Goal: Task Accomplishment & Management: Manage account settings

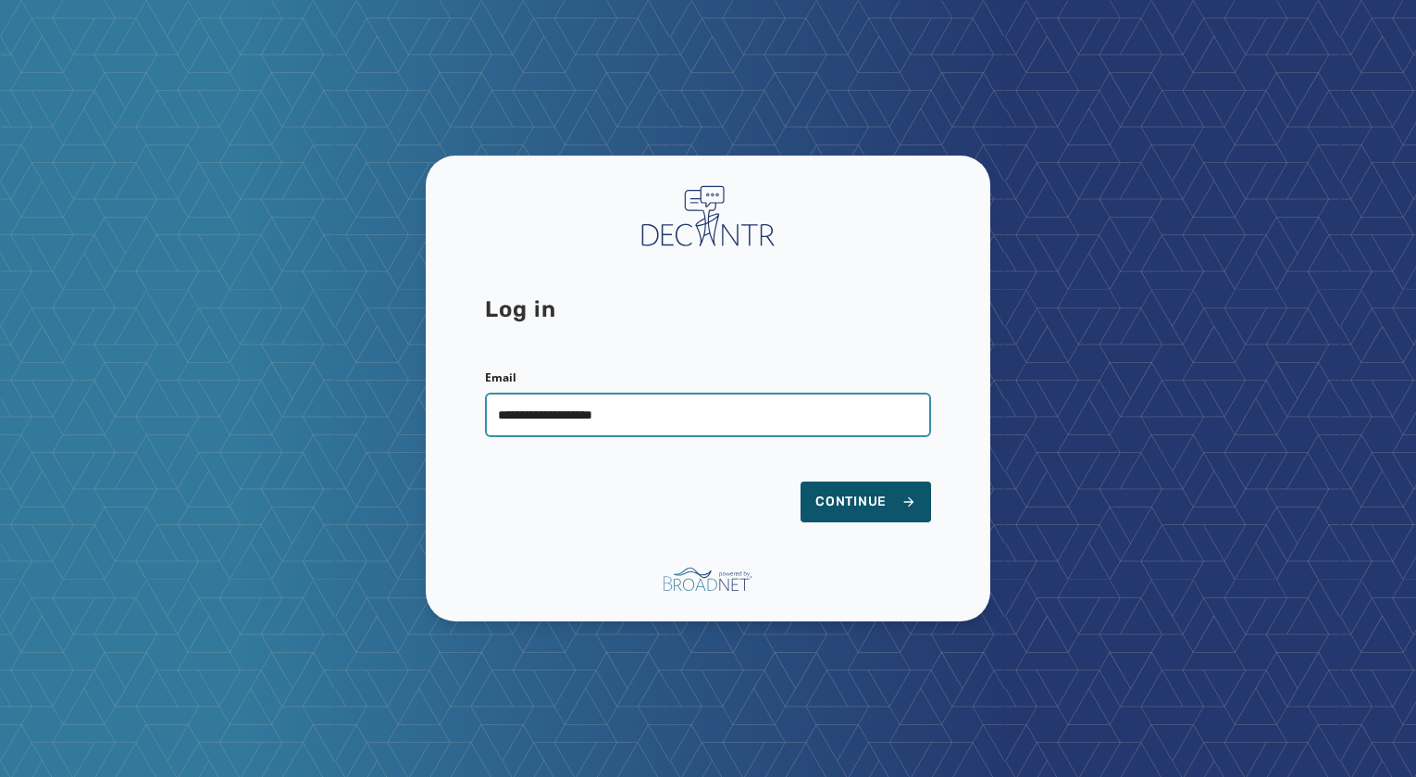
type input "**********"
click at [801, 481] on button "Continue" at bounding box center [866, 501] width 131 height 41
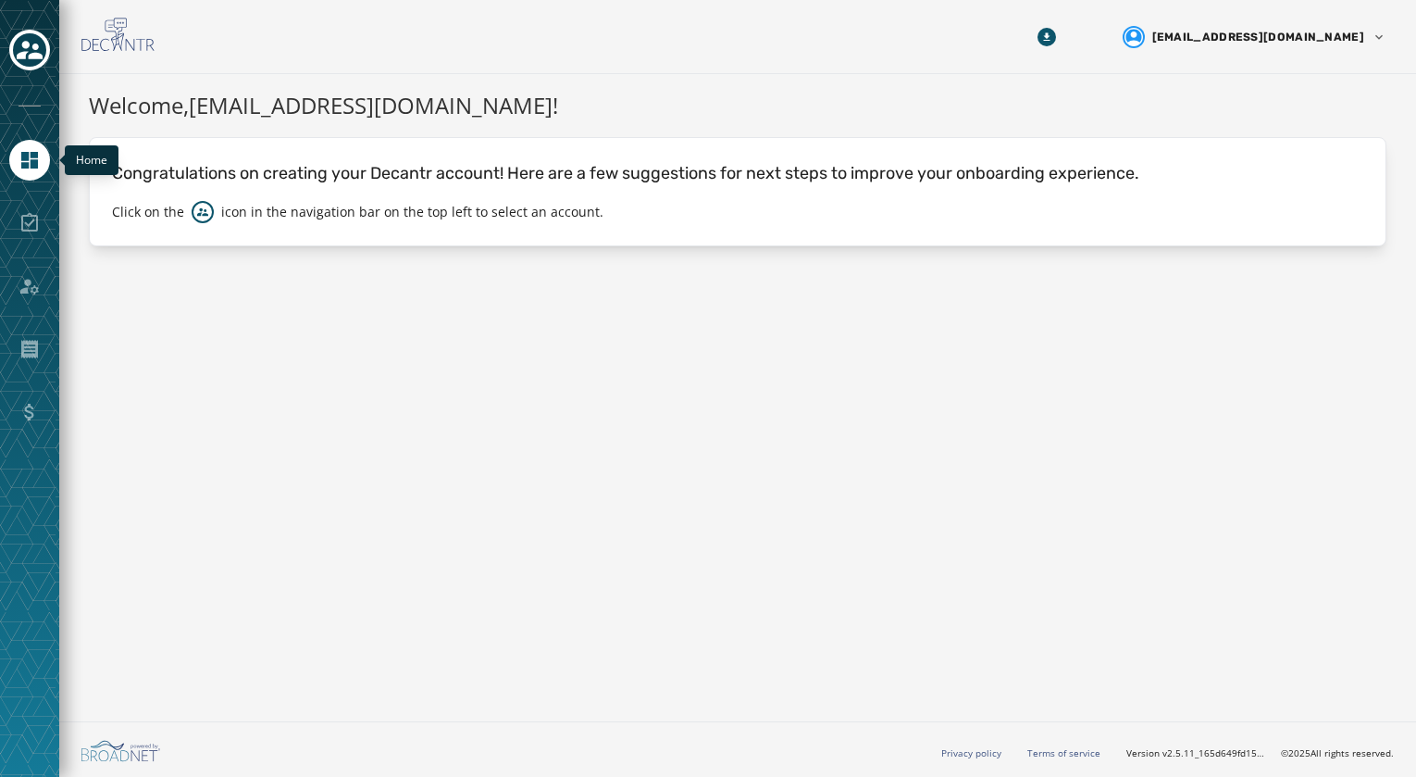
click at [40, 154] on icon "Navigate to Home" at bounding box center [30, 160] width 22 height 22
click at [36, 49] on icon "Toggle account select drawer" at bounding box center [30, 50] width 26 height 19
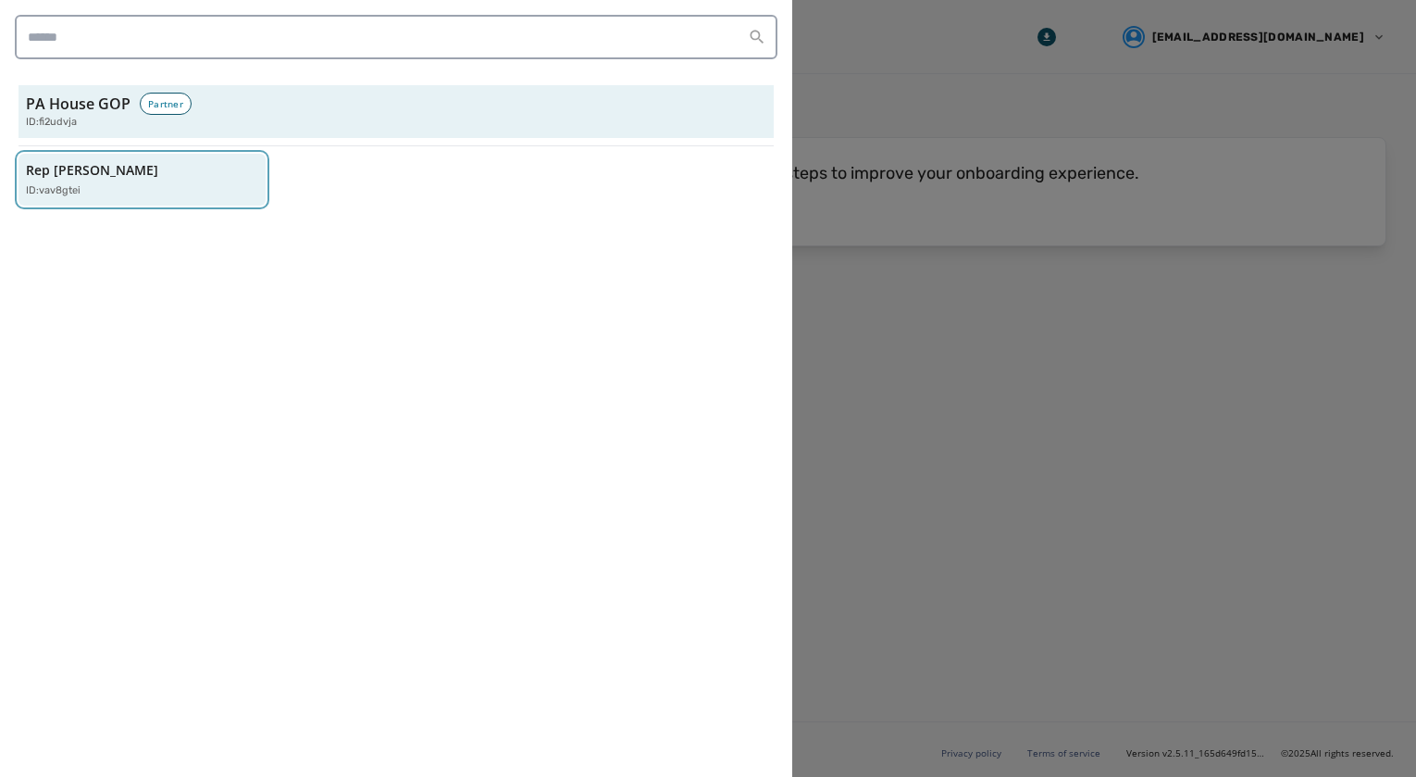
click at [133, 171] on p "Rep [PERSON_NAME]" at bounding box center [92, 170] width 132 height 19
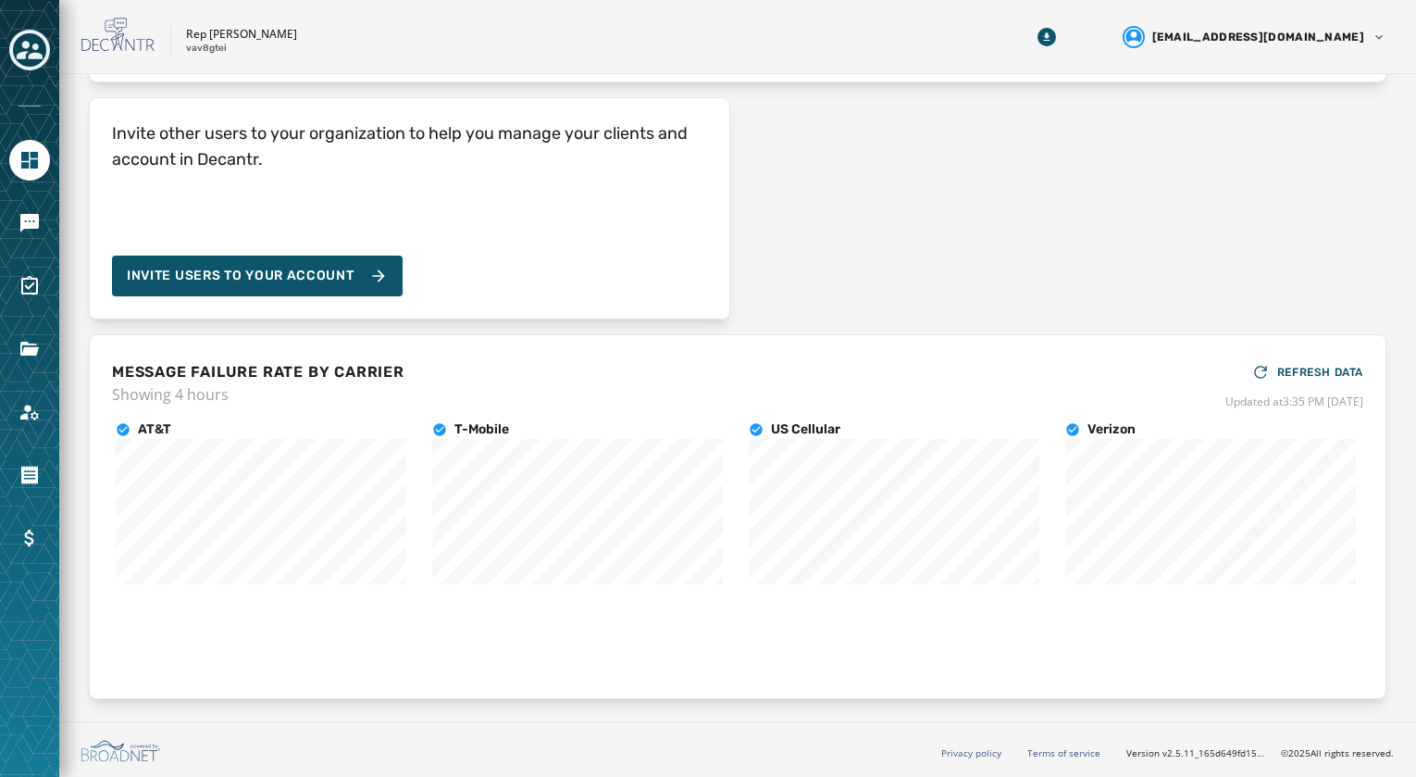
scroll to position [71, 0]
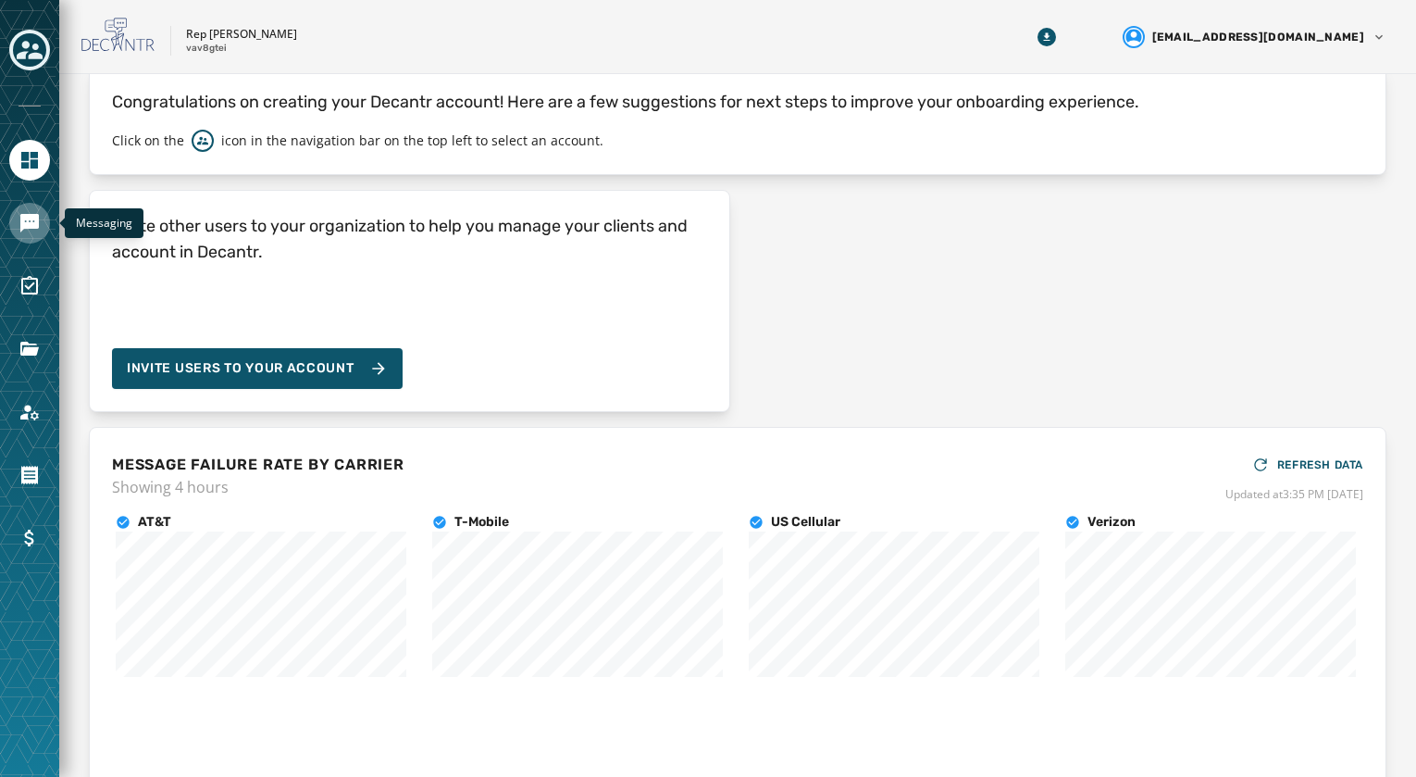
click at [26, 221] on icon "Navigate to Messaging" at bounding box center [30, 223] width 22 height 22
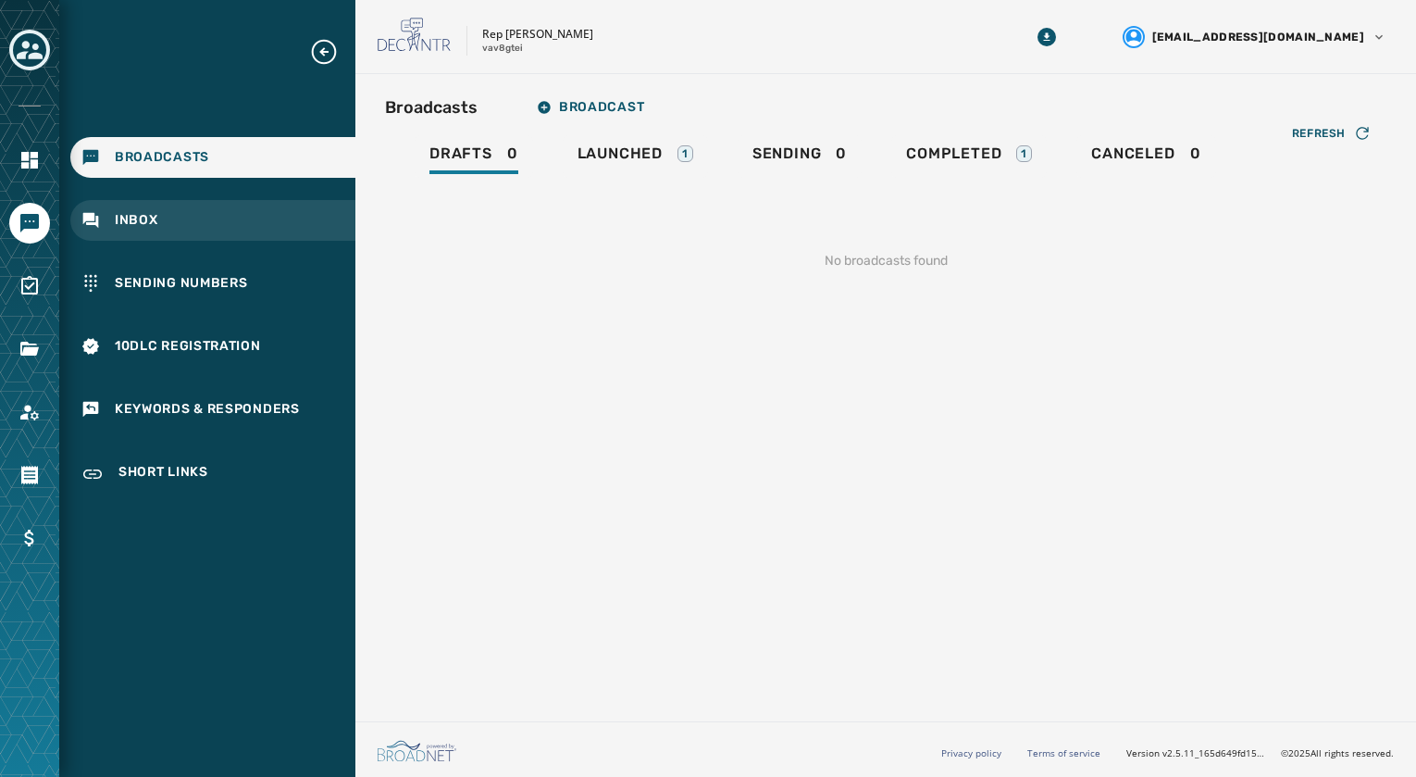
click at [145, 217] on span "Inbox" at bounding box center [137, 220] width 44 height 19
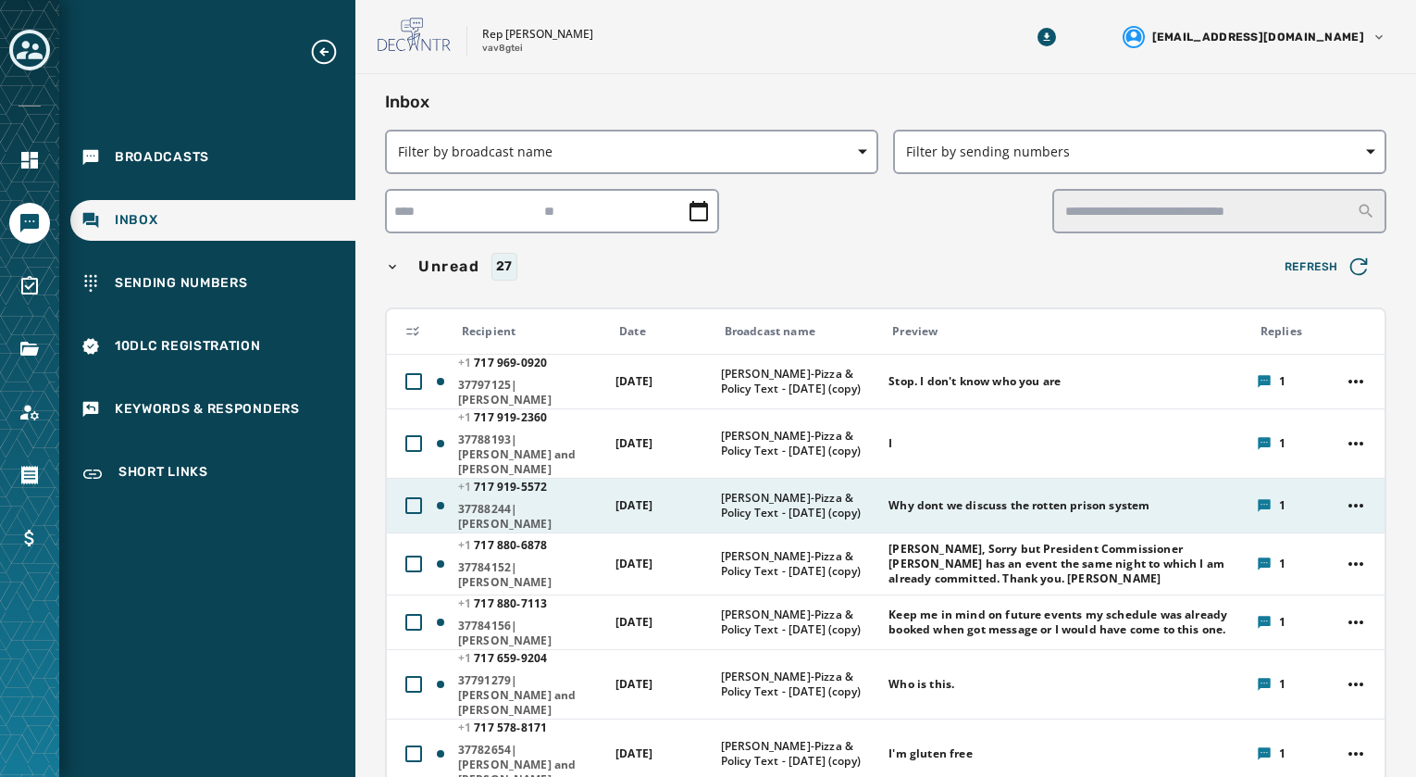
click at [490, 503] on span "37788244|Hetty Diodonet" at bounding box center [530, 517] width 145 height 30
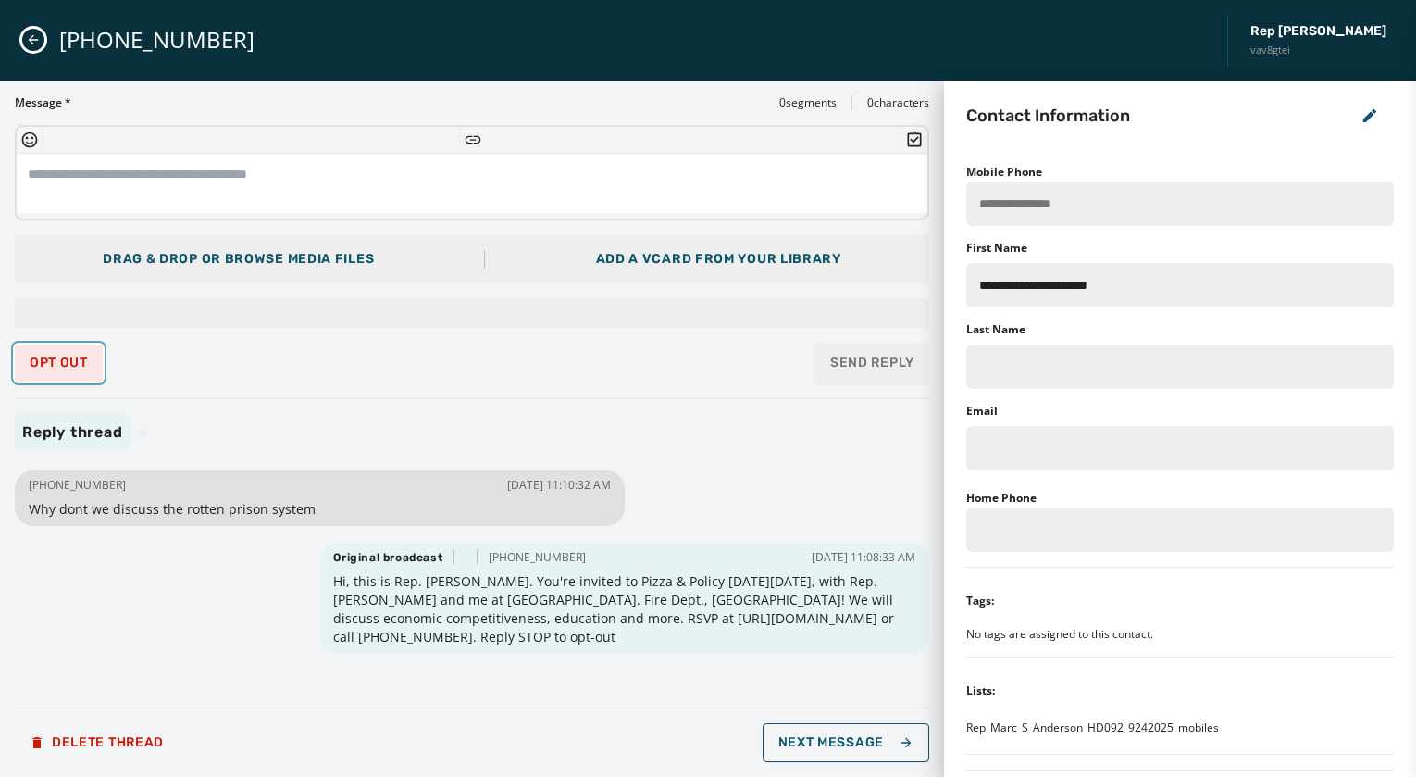
click at [64, 364] on span "Opt Out" at bounding box center [59, 362] width 58 height 15
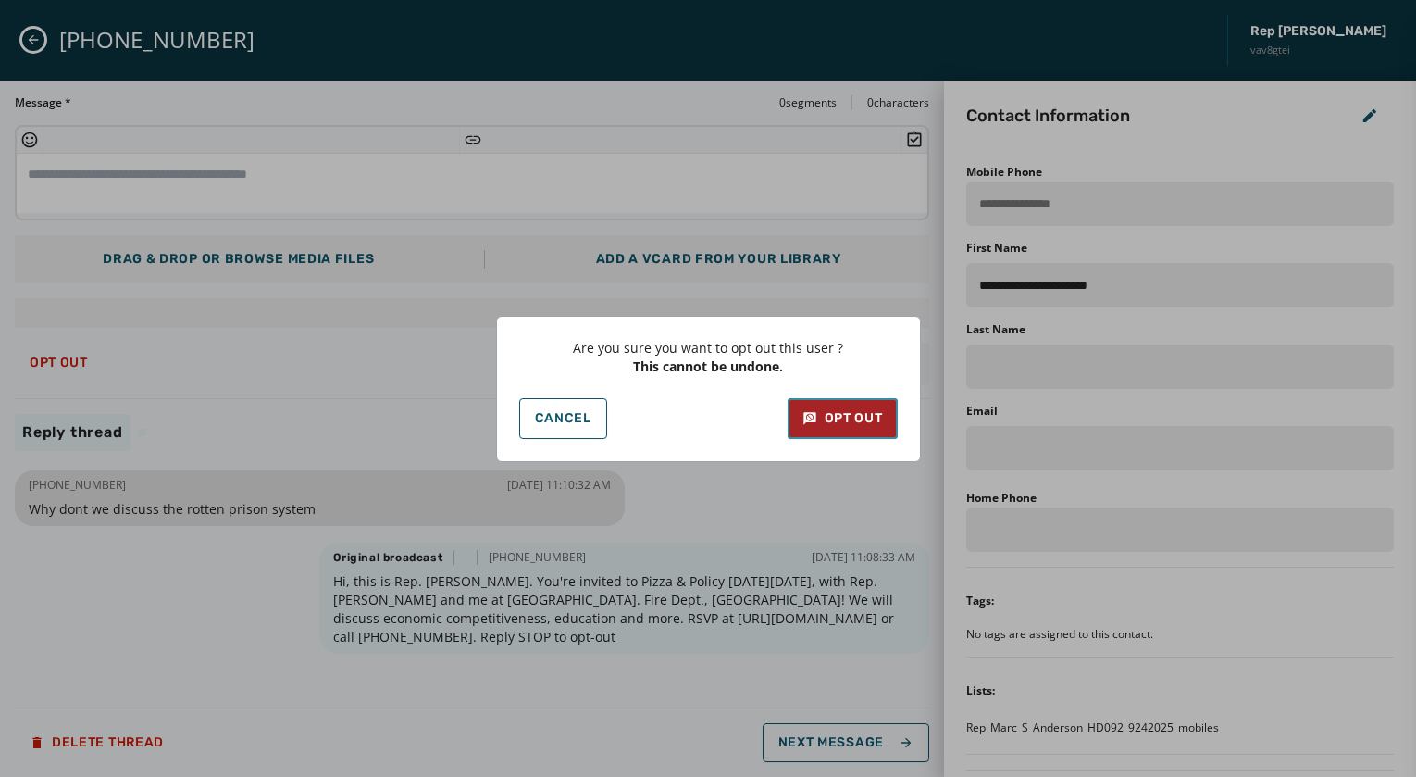
click at [853, 420] on div "Opt Out" at bounding box center [843, 418] width 81 height 19
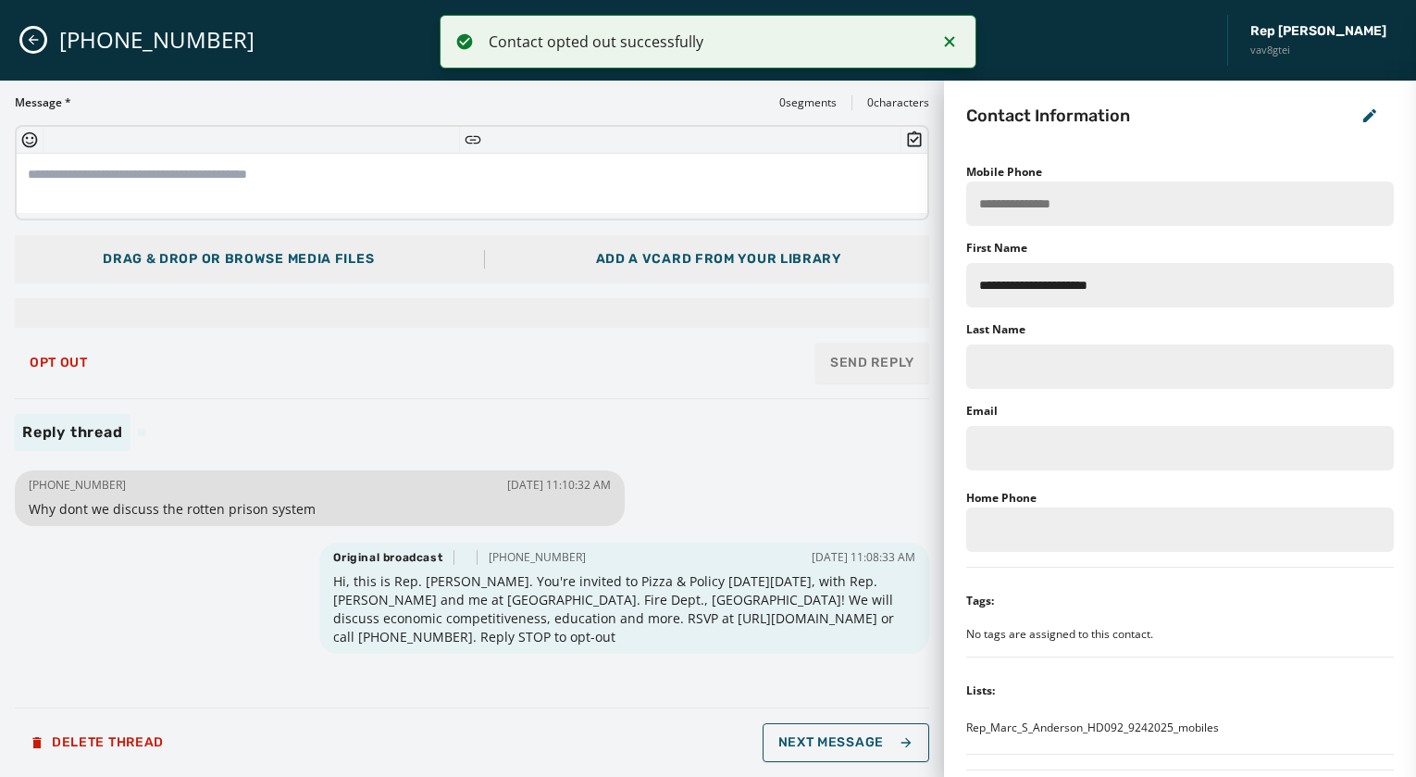
click at [35, 36] on icon "Close admin drawer" at bounding box center [33, 39] width 15 height 15
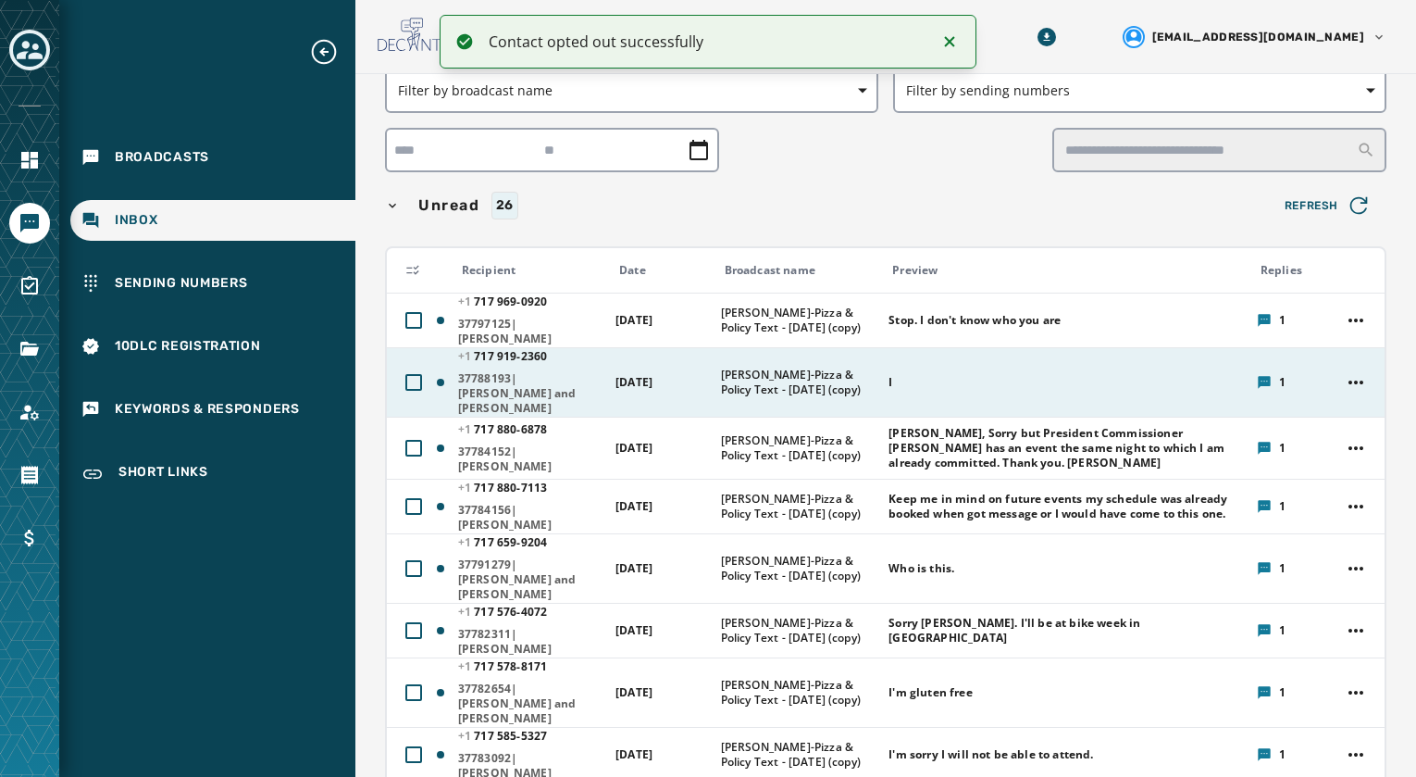
scroll to position [93, 0]
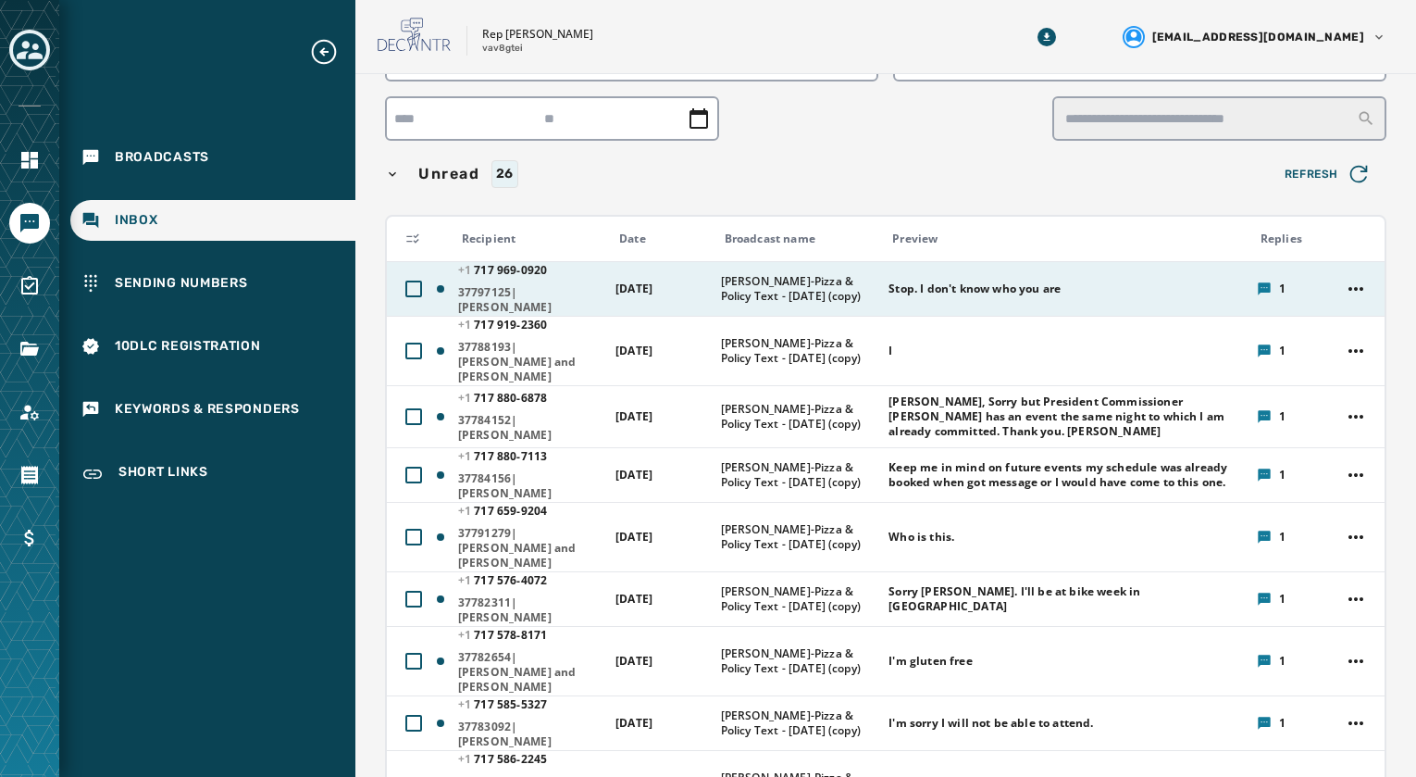
click at [509, 293] on span "37797125|Ruthann Moody" at bounding box center [530, 300] width 145 height 30
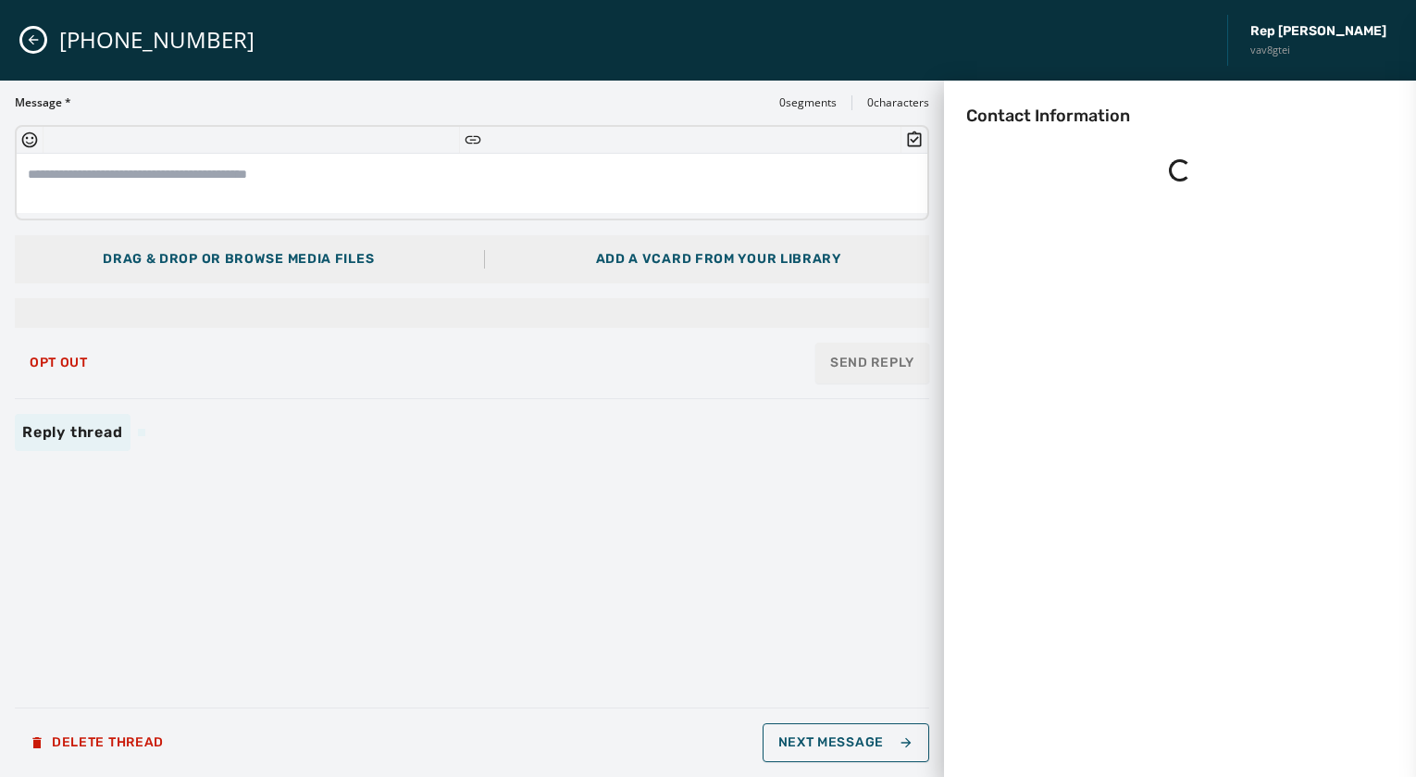
scroll to position [0, 0]
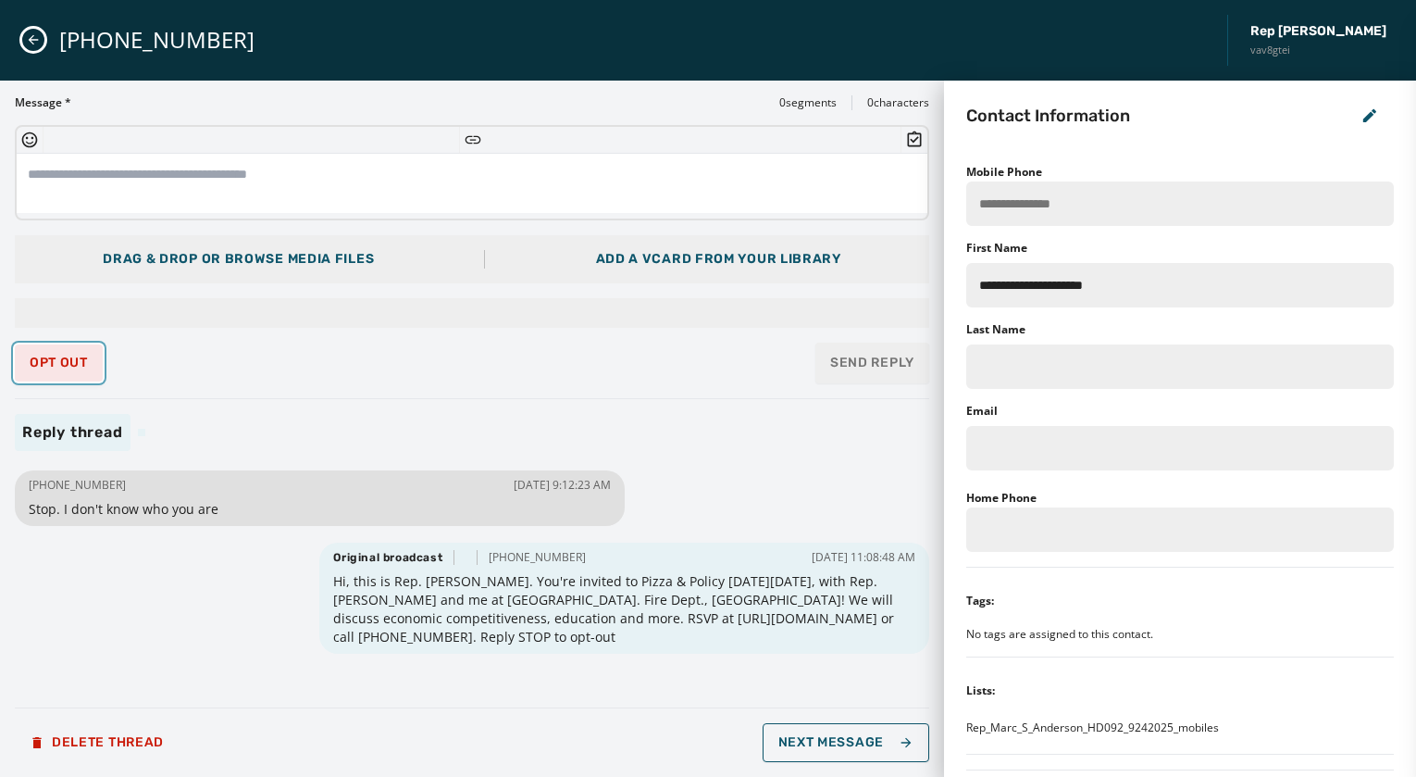
click at [56, 358] on span "Opt Out" at bounding box center [59, 362] width 58 height 15
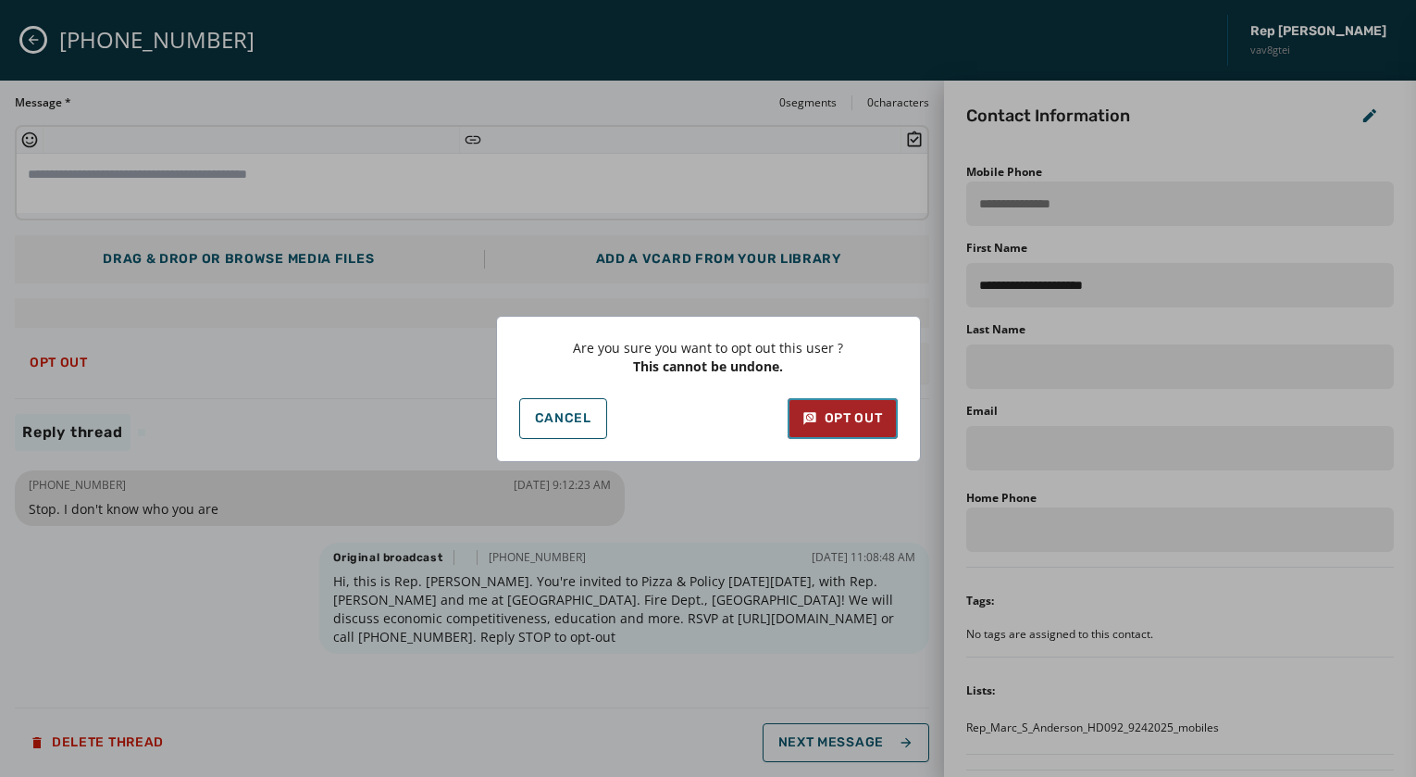
click at [837, 431] on button "Opt Out" at bounding box center [843, 418] width 110 height 41
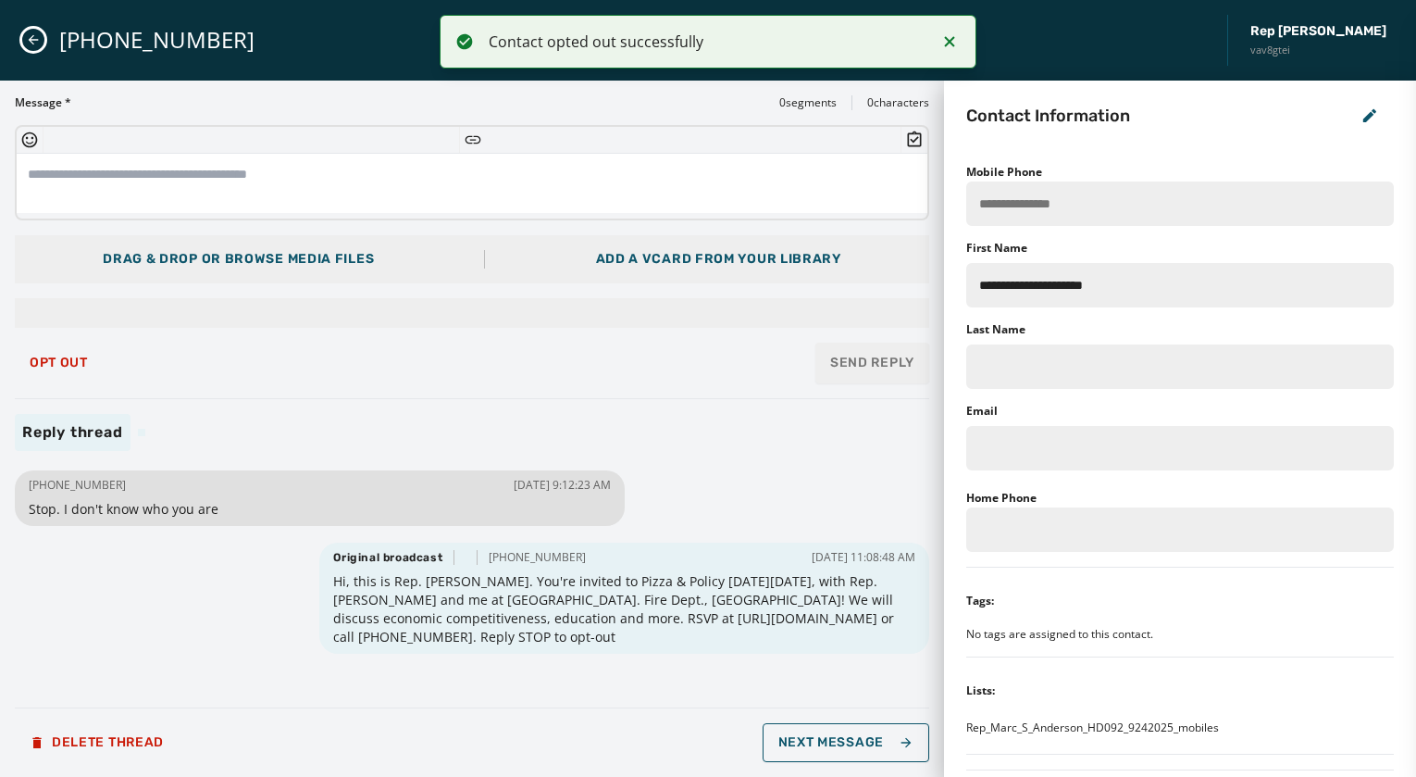
click at [40, 44] on icon "Close admin drawer" at bounding box center [33, 39] width 15 height 15
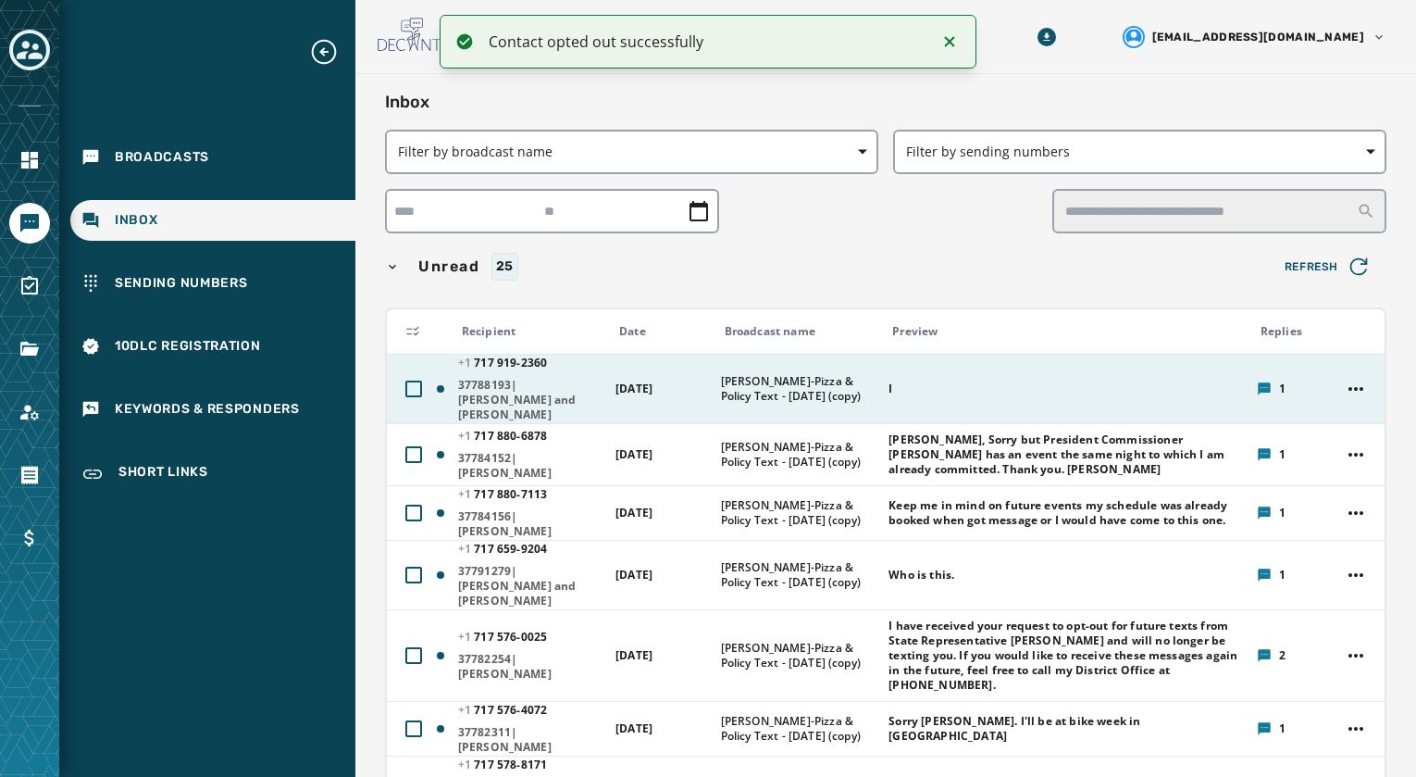
click at [529, 383] on span "37788193|Charles and Nathan Bobb" at bounding box center [530, 400] width 145 height 44
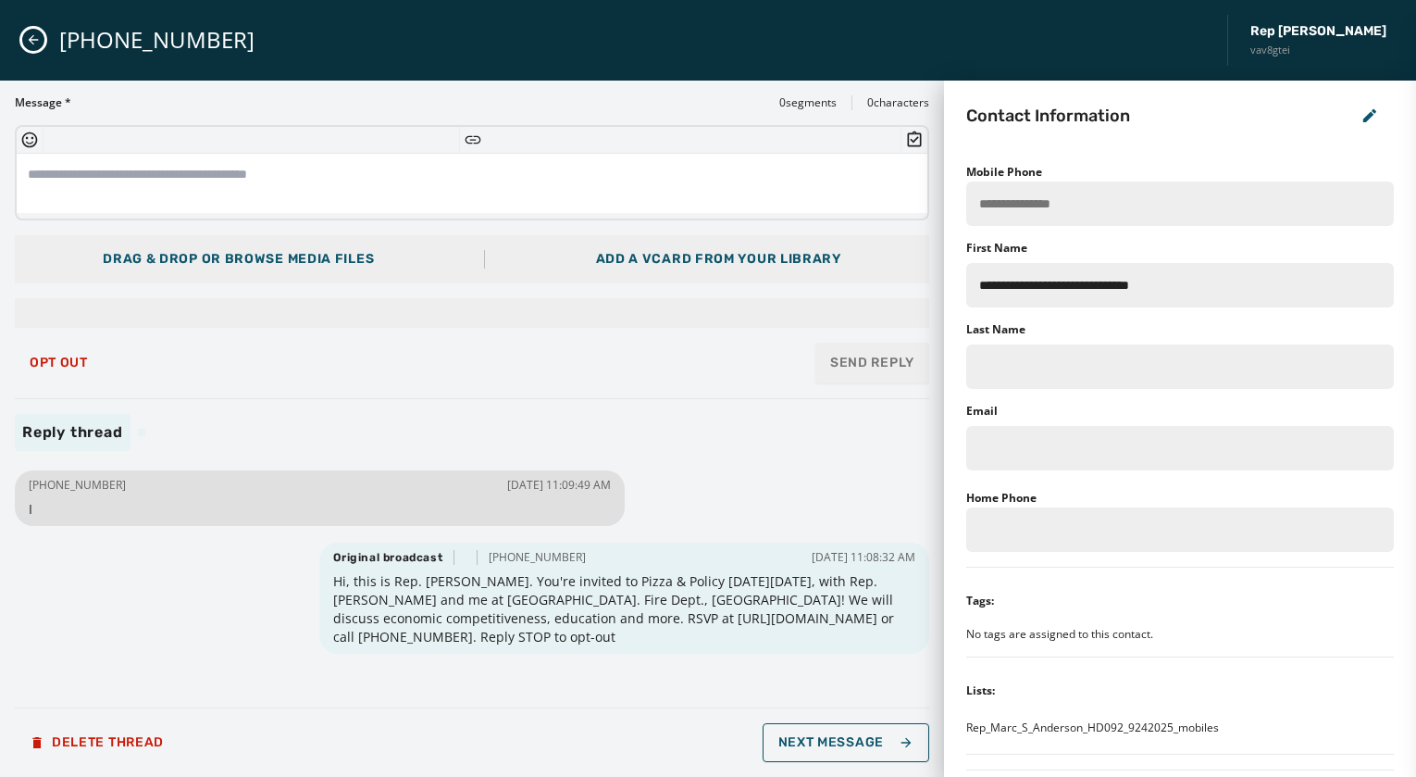
click at [33, 25] on div "+1 717 919-2360 Rep Marc Anderson vav8gtei" at bounding box center [708, 40] width 1416 height 81
click at [28, 42] on icon "Close admin drawer" at bounding box center [33, 39] width 15 height 15
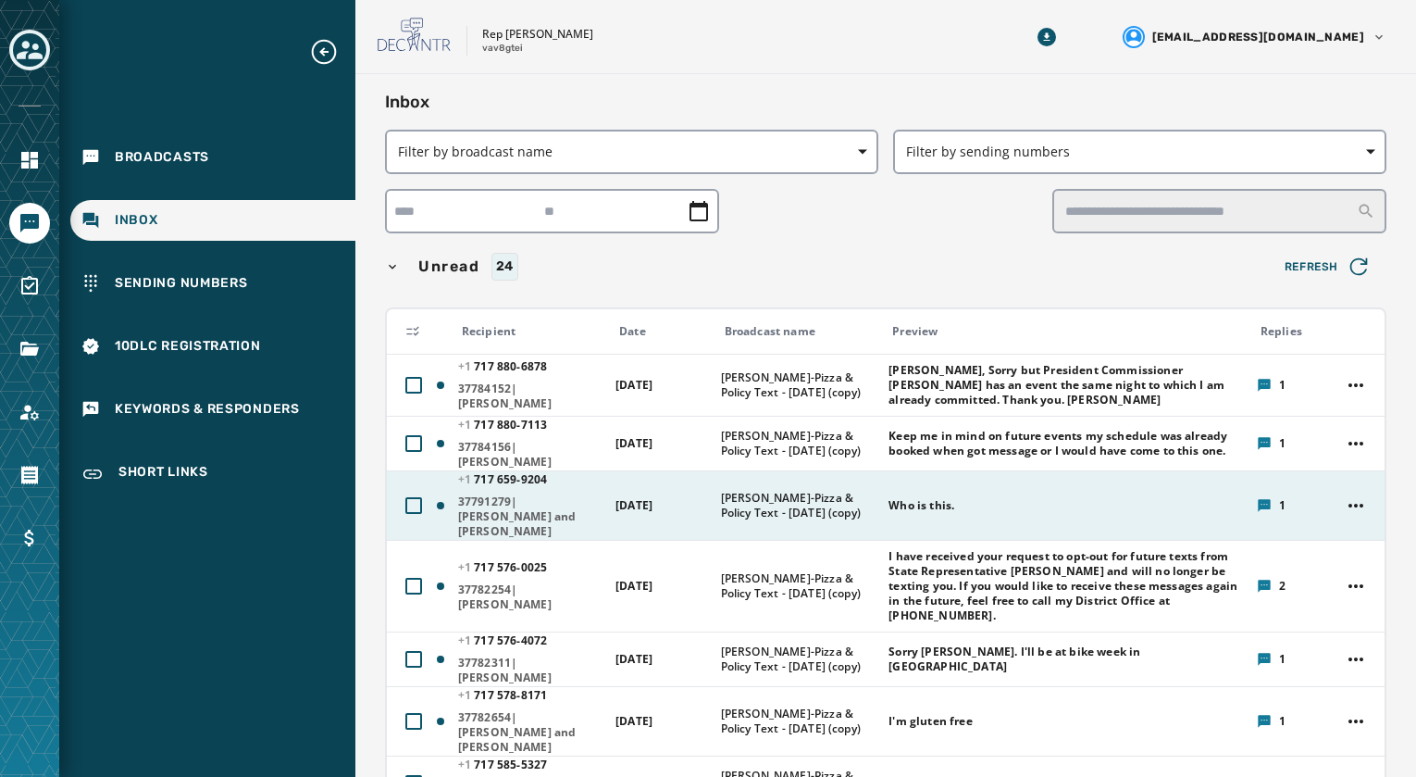
click at [535, 499] on span "37791279|Marody and Nicholson" at bounding box center [530, 516] width 145 height 44
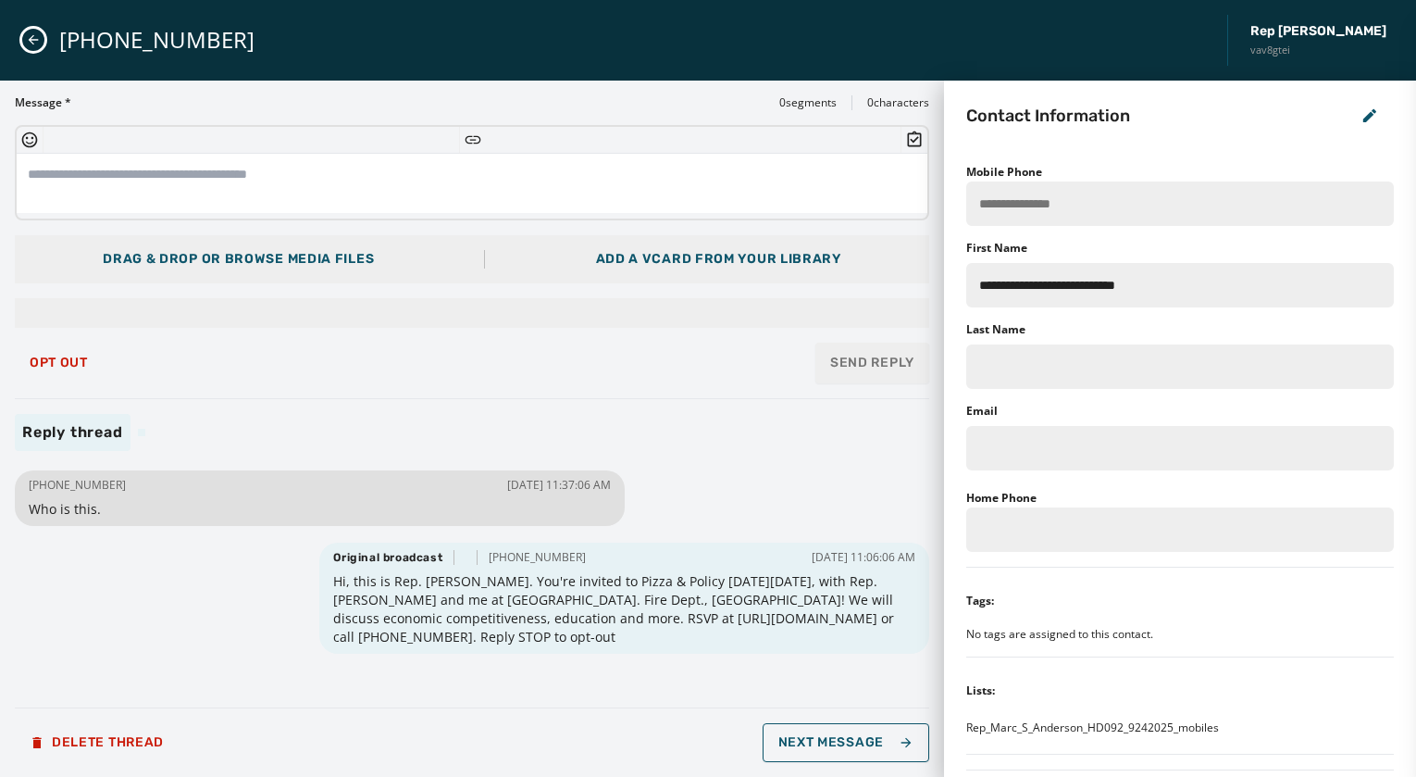
click at [23, 32] on div "+1 717 659-9204 Rep Marc Anderson vav8gtei" at bounding box center [708, 40] width 1416 height 81
click at [35, 38] on icon "Close admin drawer" at bounding box center [33, 39] width 15 height 15
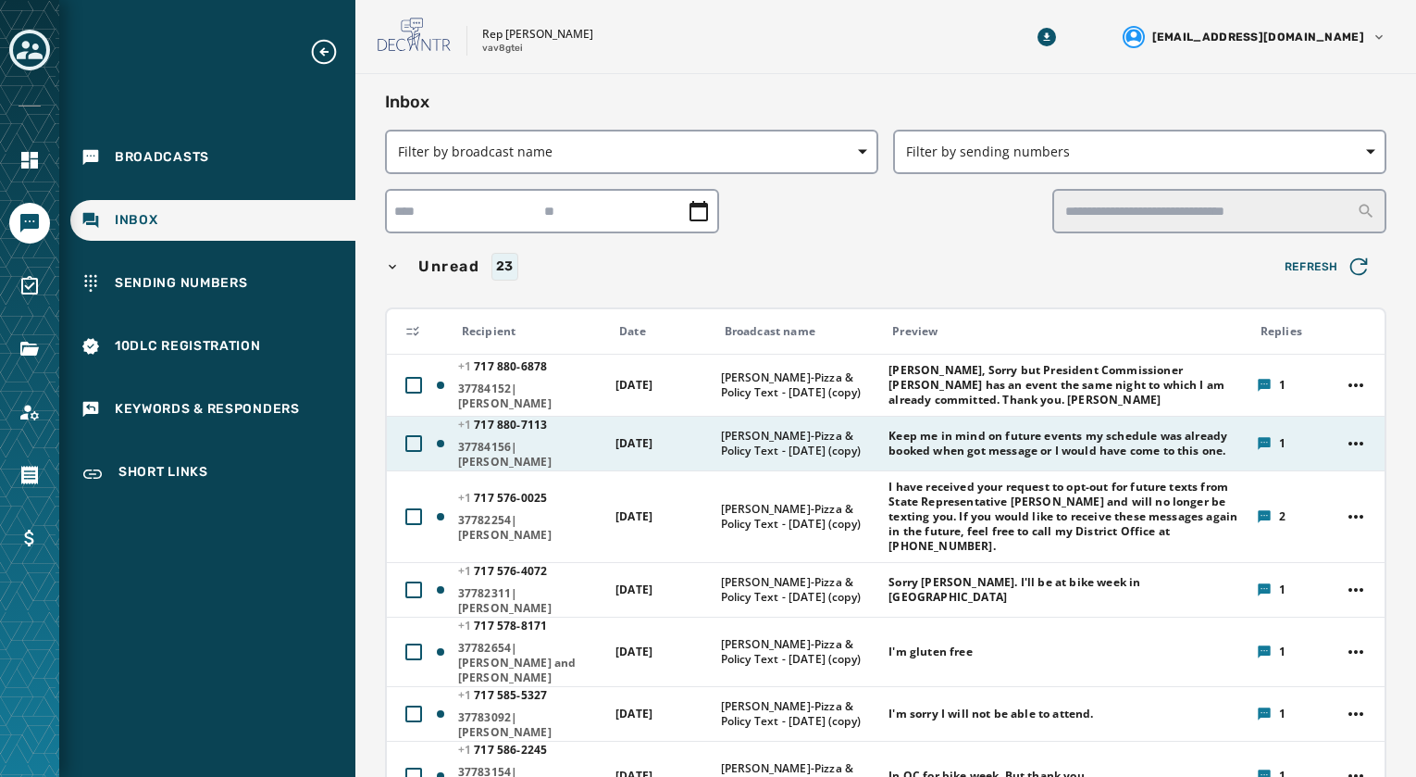
click at [540, 445] on span "37784156|Lori Sue Hainey" at bounding box center [530, 455] width 145 height 30
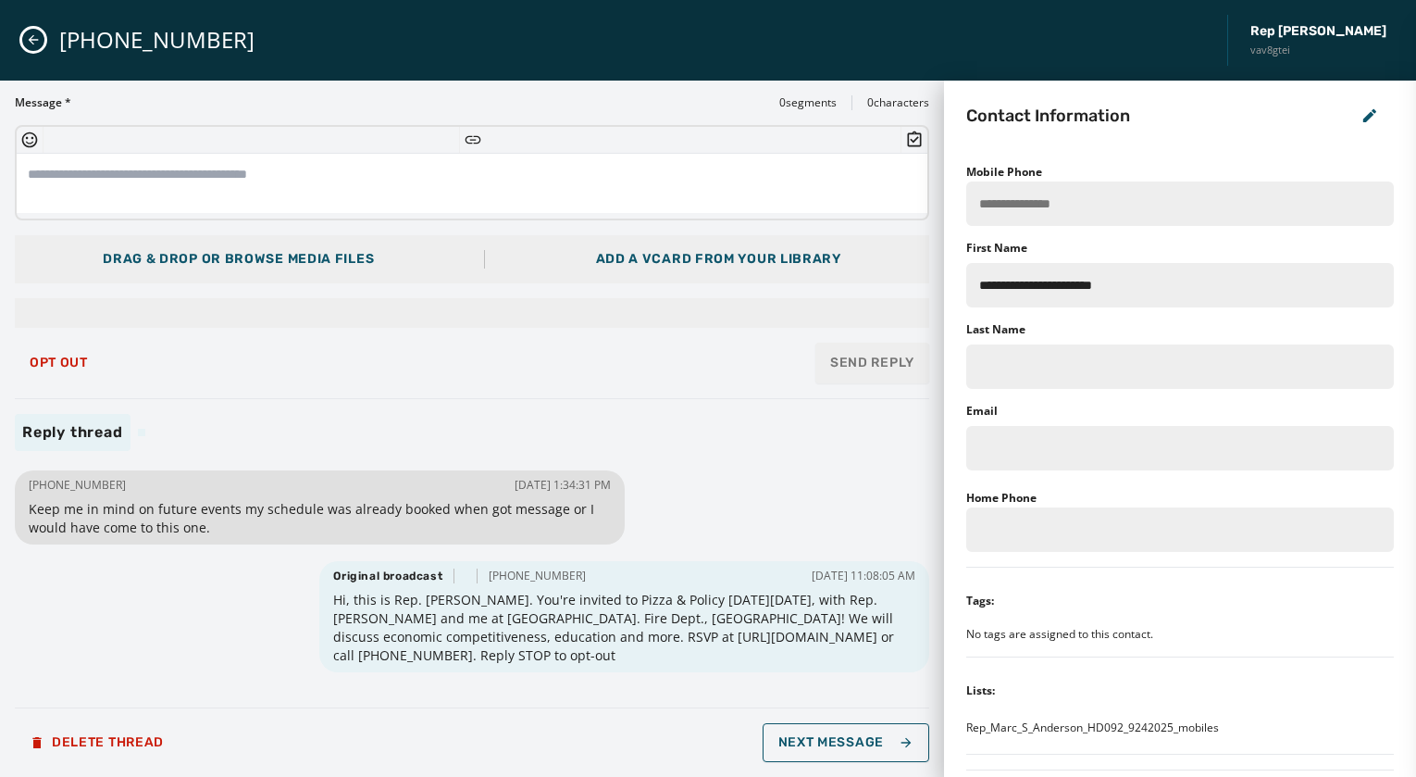
click at [33, 44] on icon "Close admin drawer" at bounding box center [34, 40] width 10 height 10
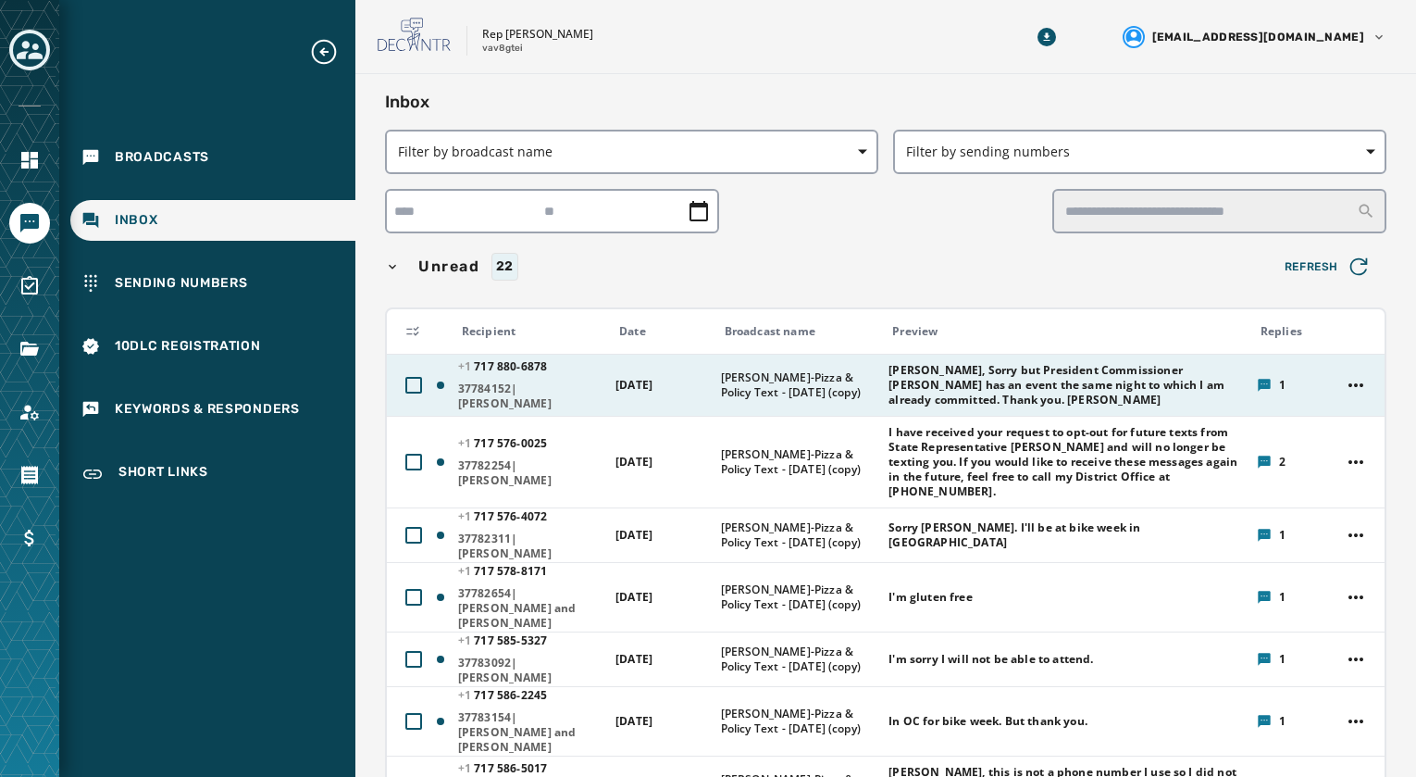
click at [499, 393] on span "37784152|George T Merovich Sr" at bounding box center [530, 396] width 145 height 30
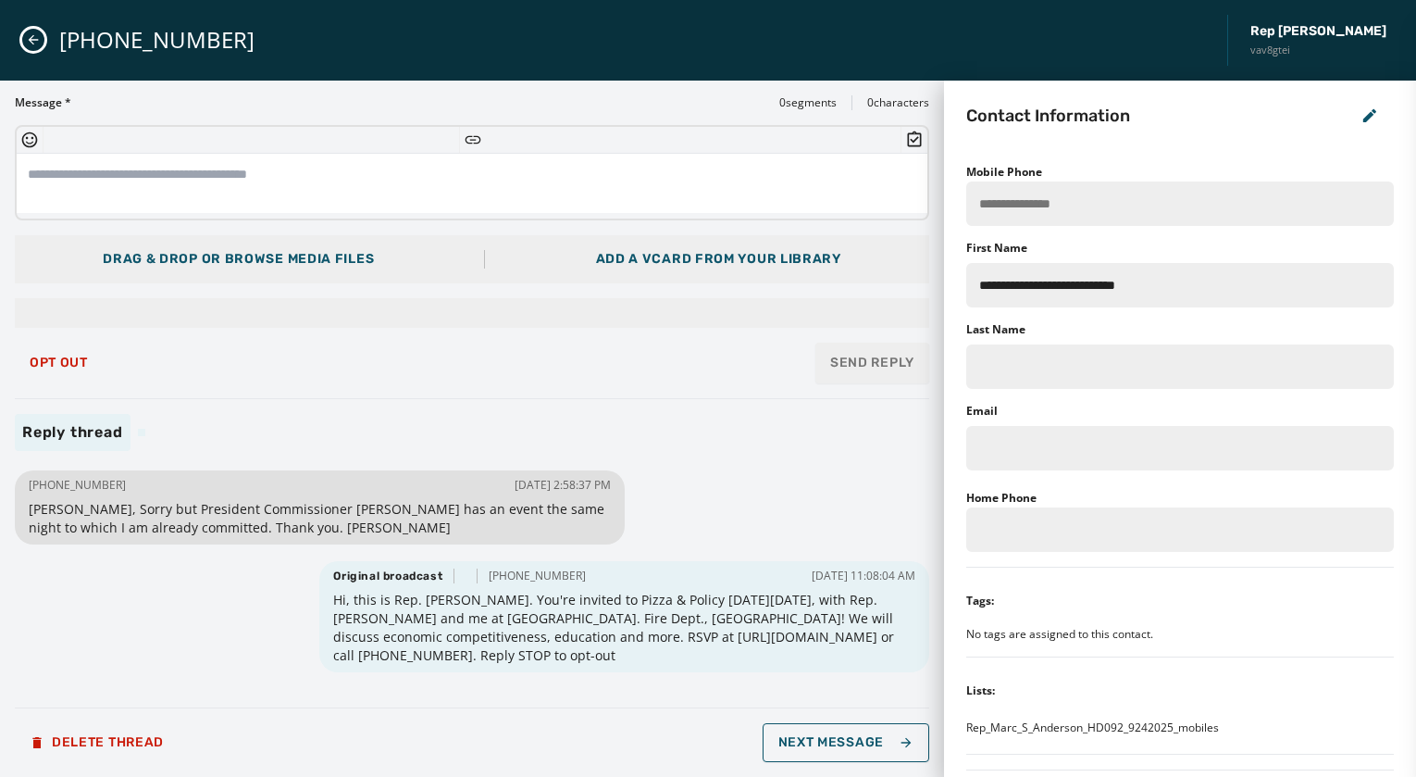
click at [39, 42] on icon "Close admin drawer" at bounding box center [33, 39] width 15 height 15
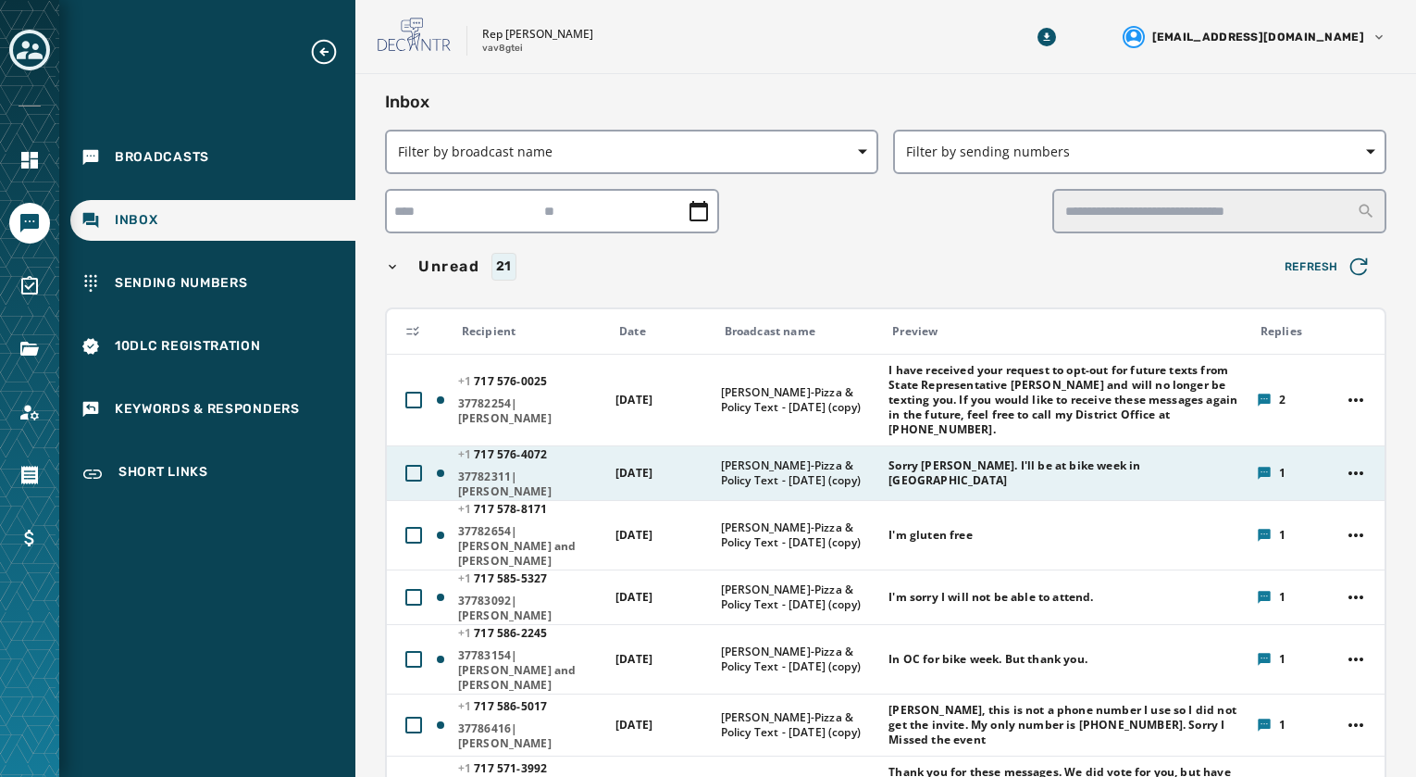
click at [475, 474] on span "37782311|Mr. Lon C Strayer" at bounding box center [530, 484] width 145 height 30
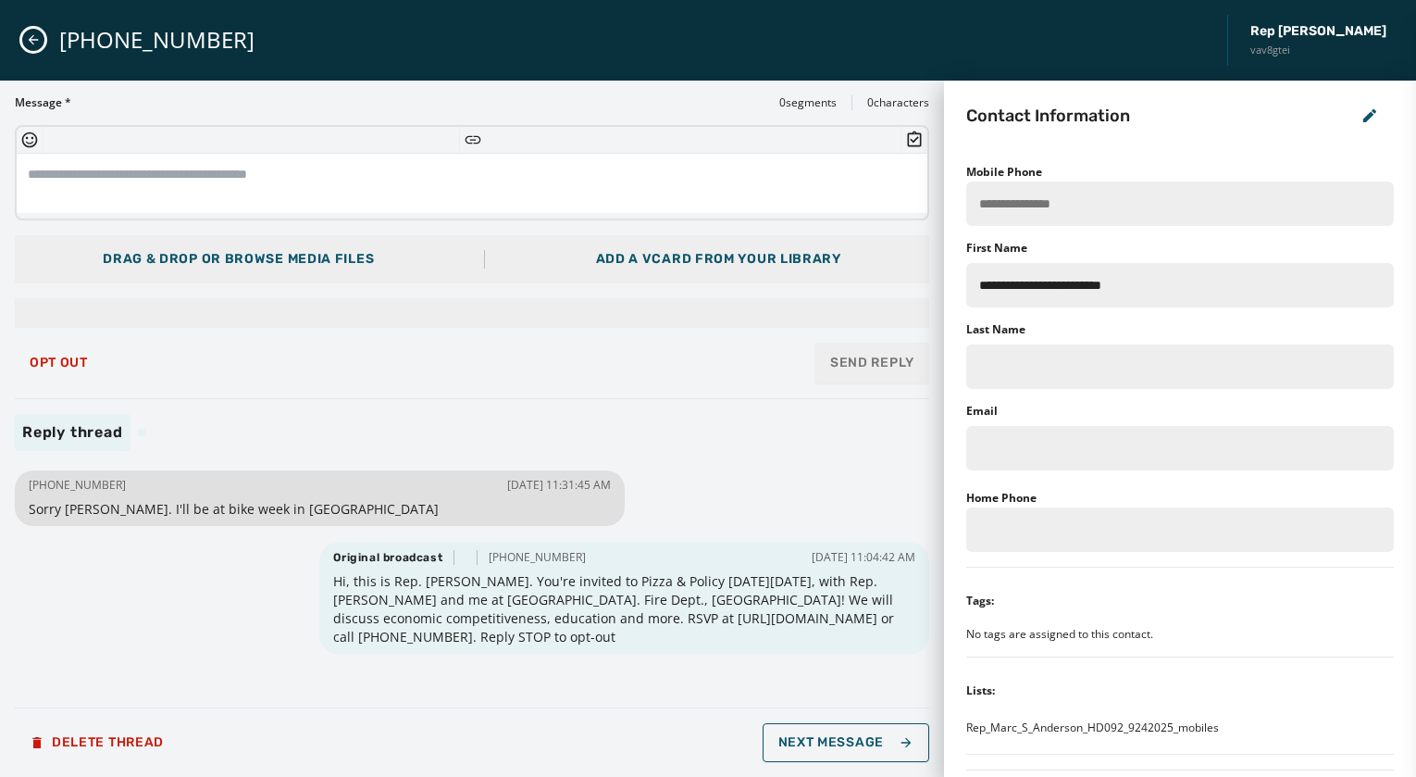
click at [39, 41] on icon "Close admin drawer" at bounding box center [33, 39] width 15 height 15
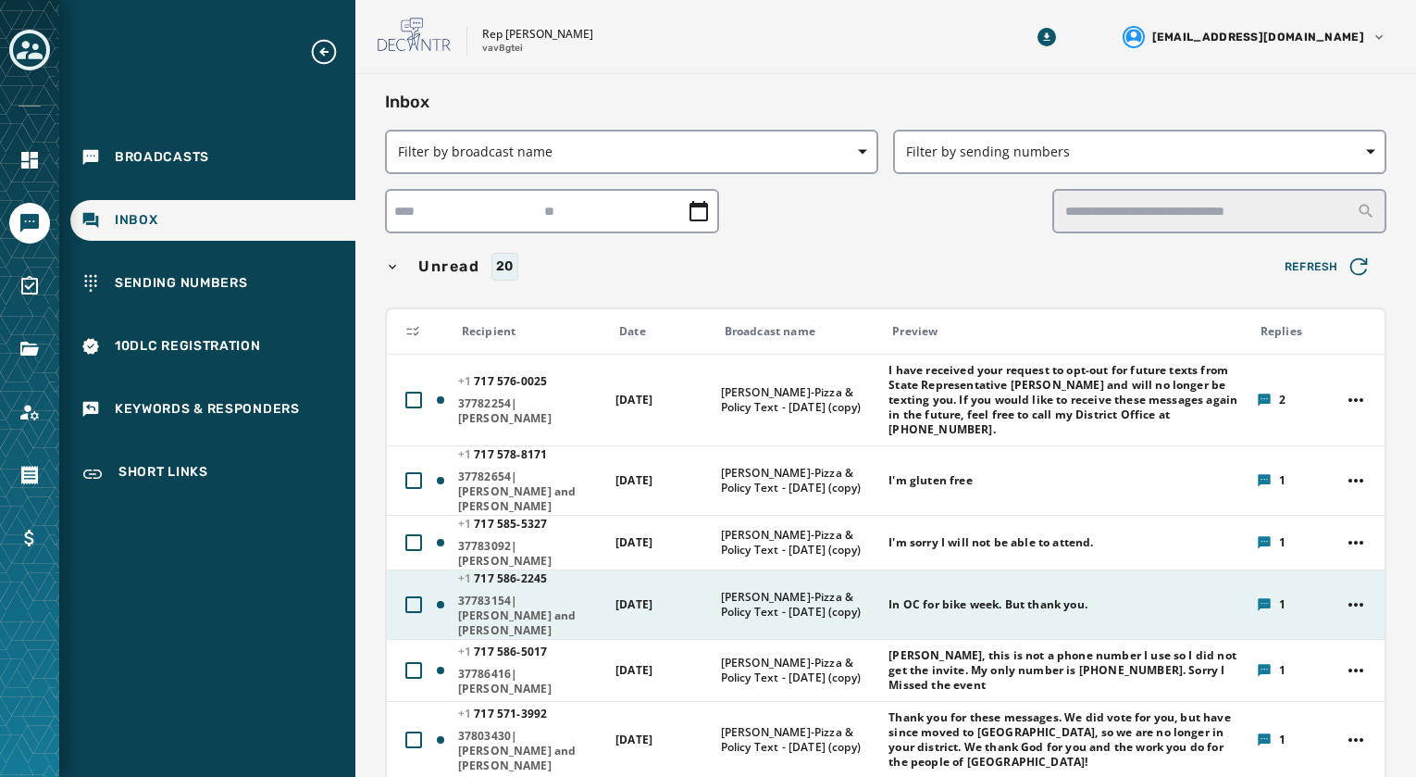
click at [517, 576] on div "+1 717 586 - 2245 37783154|Arthur and Beth Robinson" at bounding box center [530, 604] width 145 height 67
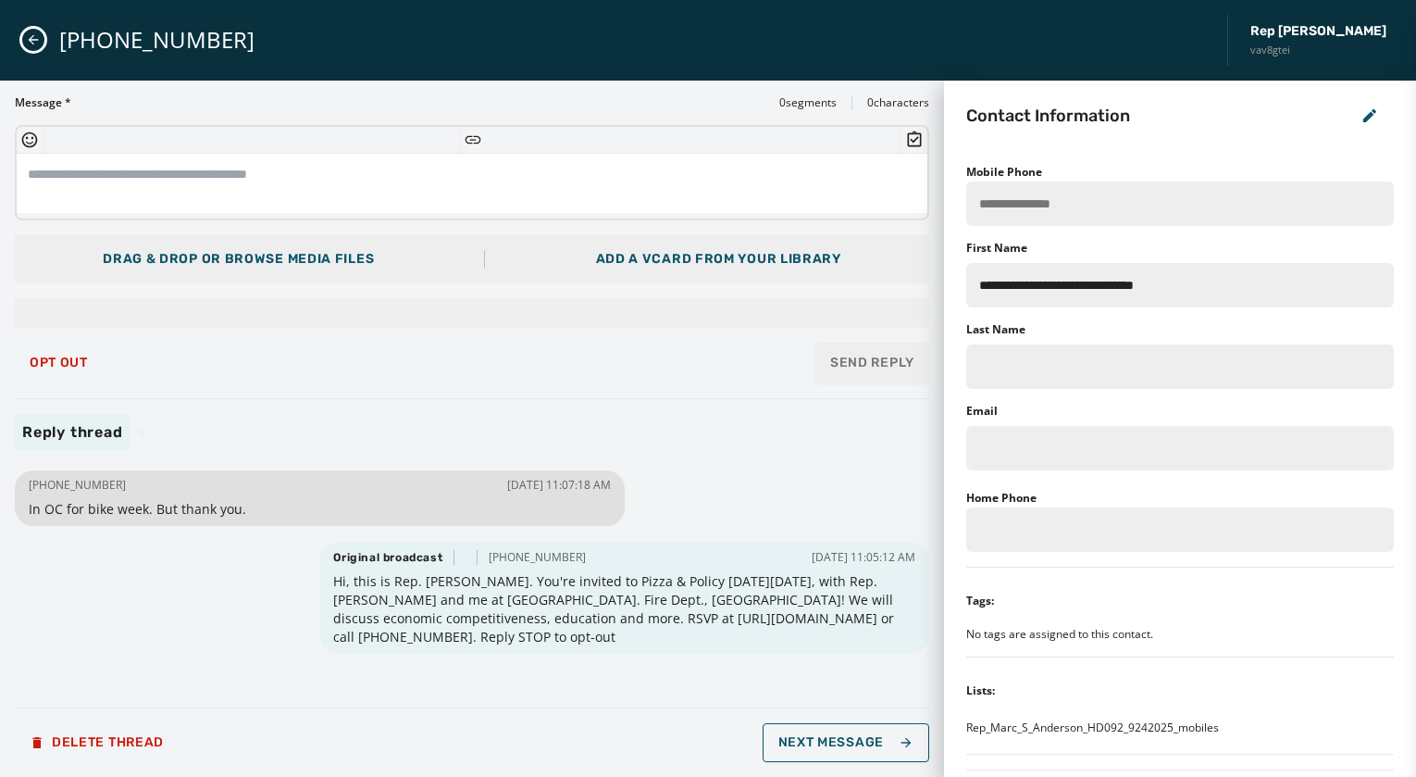
click at [48, 46] on div "+1 717 586-2245 Rep Marc Anderson vav8gtei" at bounding box center [708, 40] width 1416 height 81
click at [39, 41] on icon "Close admin drawer" at bounding box center [33, 39] width 15 height 15
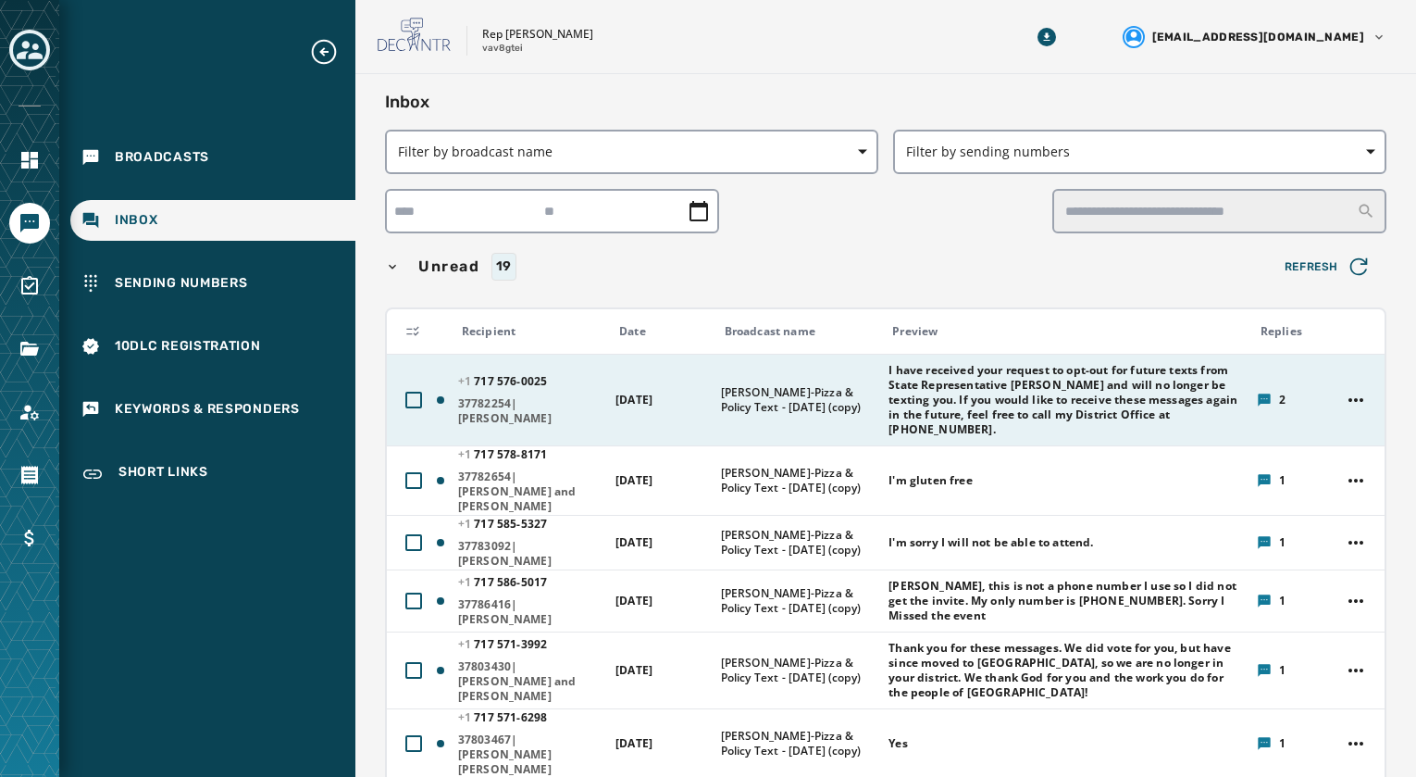
click at [500, 407] on span "37782254|Arletta A Molnar" at bounding box center [530, 411] width 145 height 30
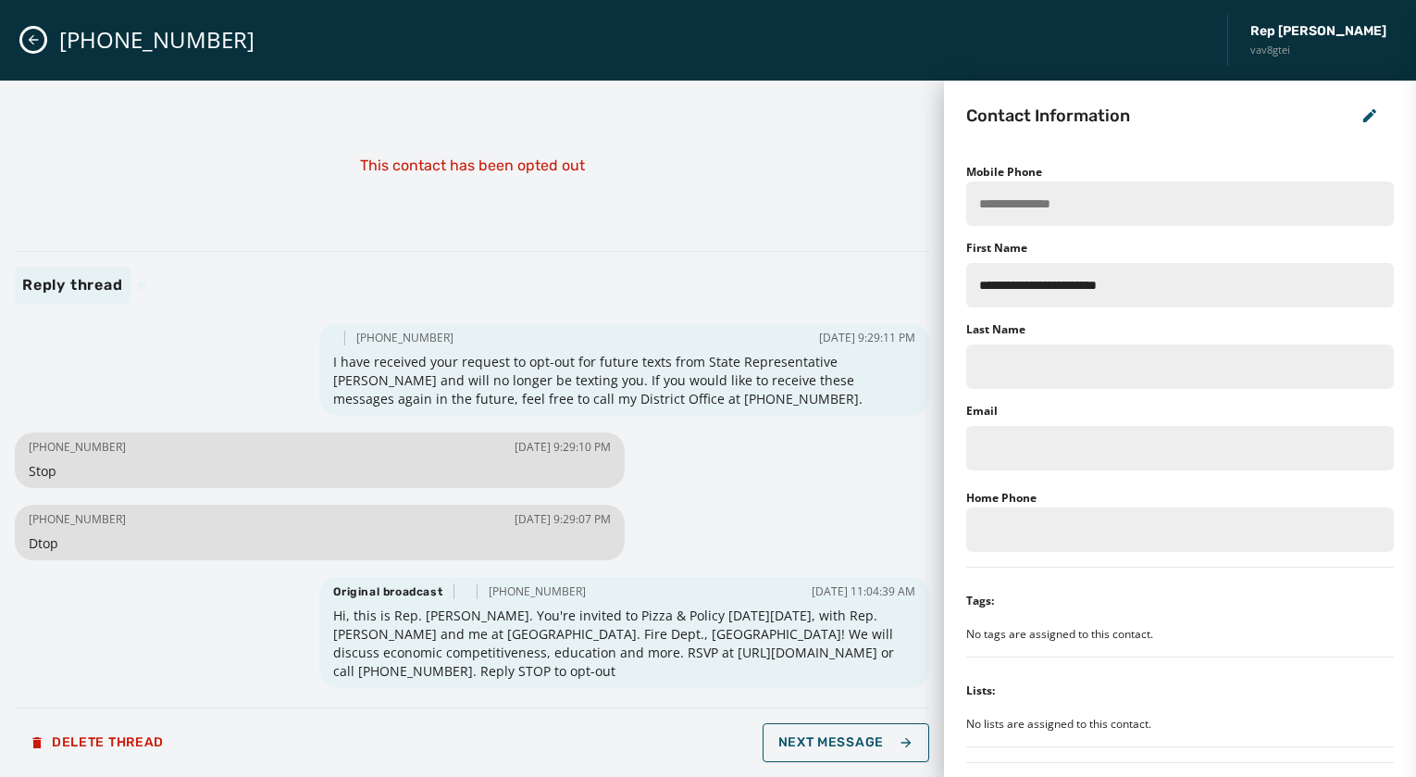
click at [33, 37] on icon "Close admin drawer" at bounding box center [33, 39] width 15 height 15
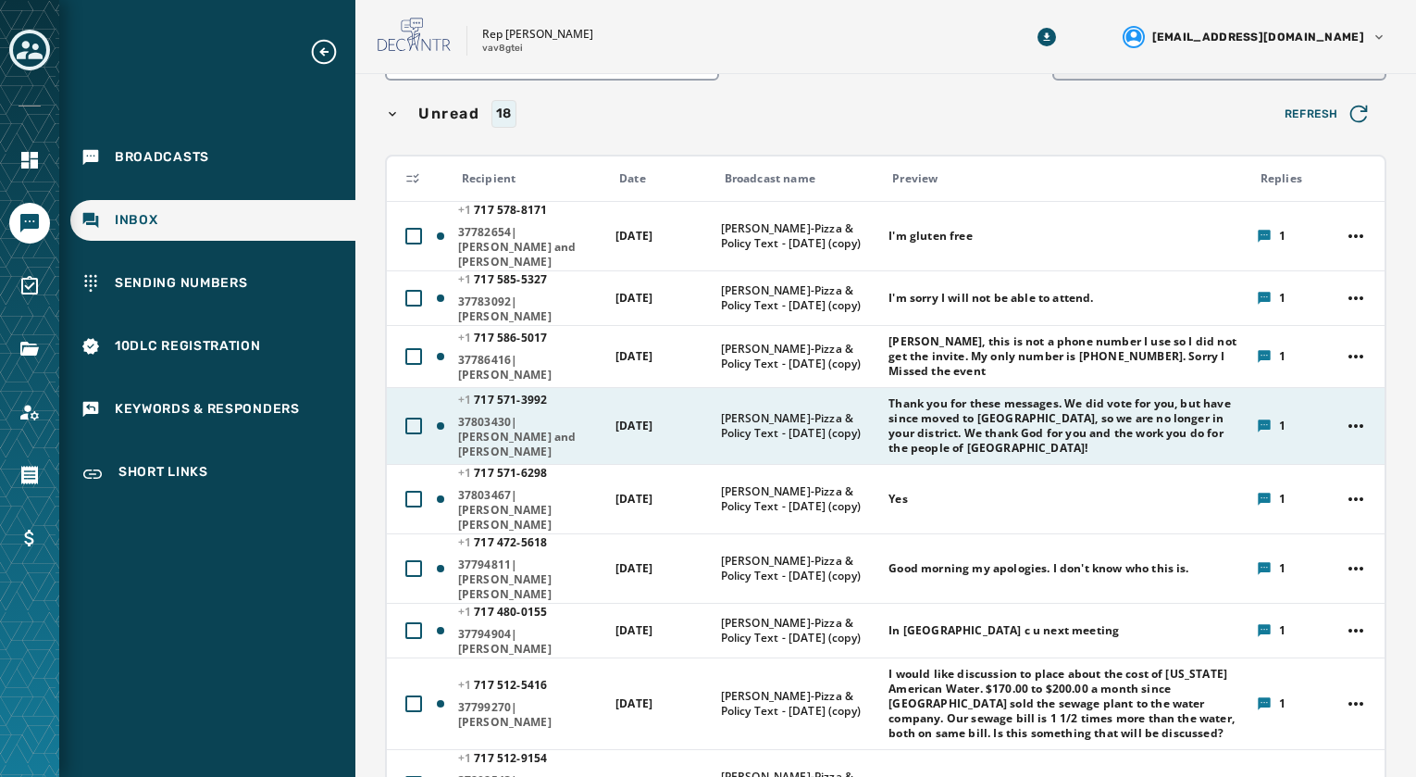
scroll to position [185, 0]
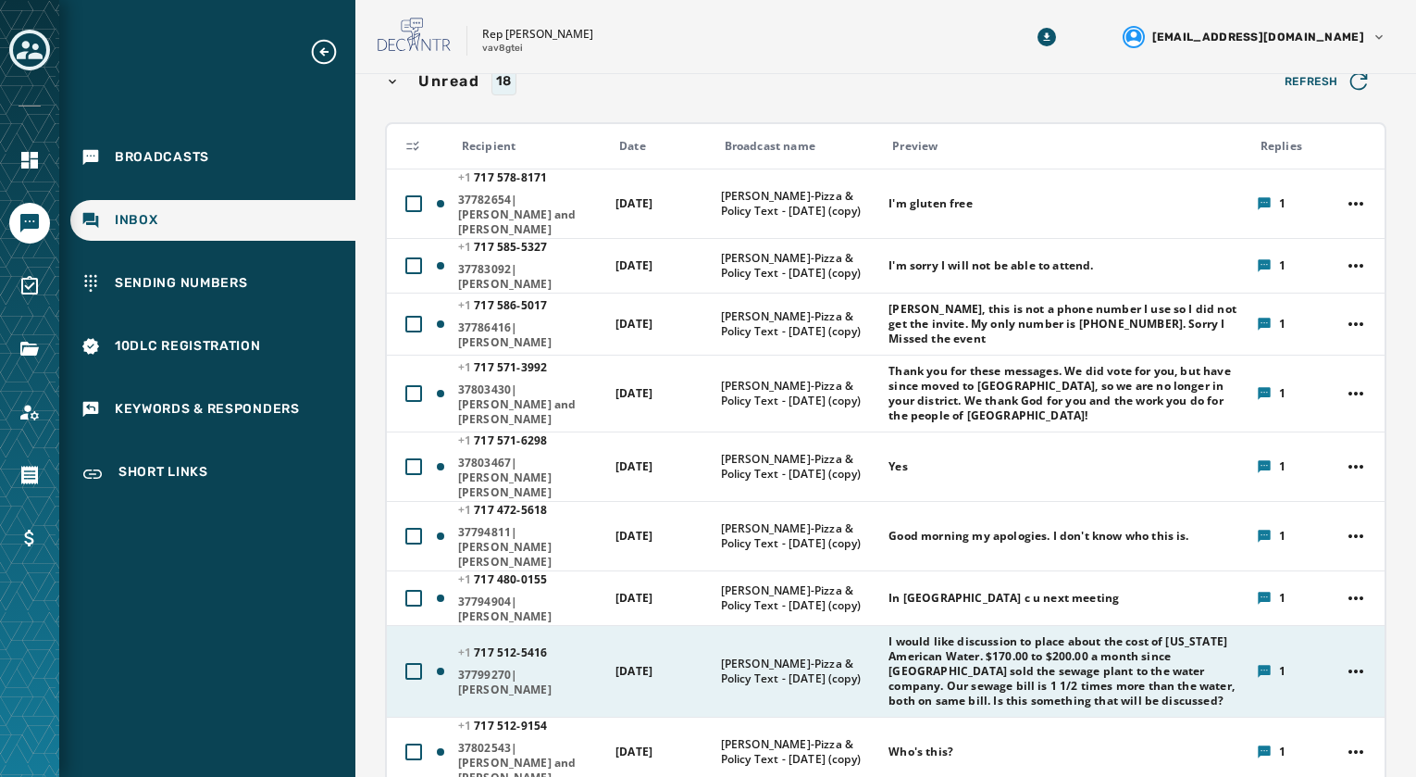
click at [556, 667] on span "37799270|Mr. Victor E Acheson" at bounding box center [530, 682] width 145 height 30
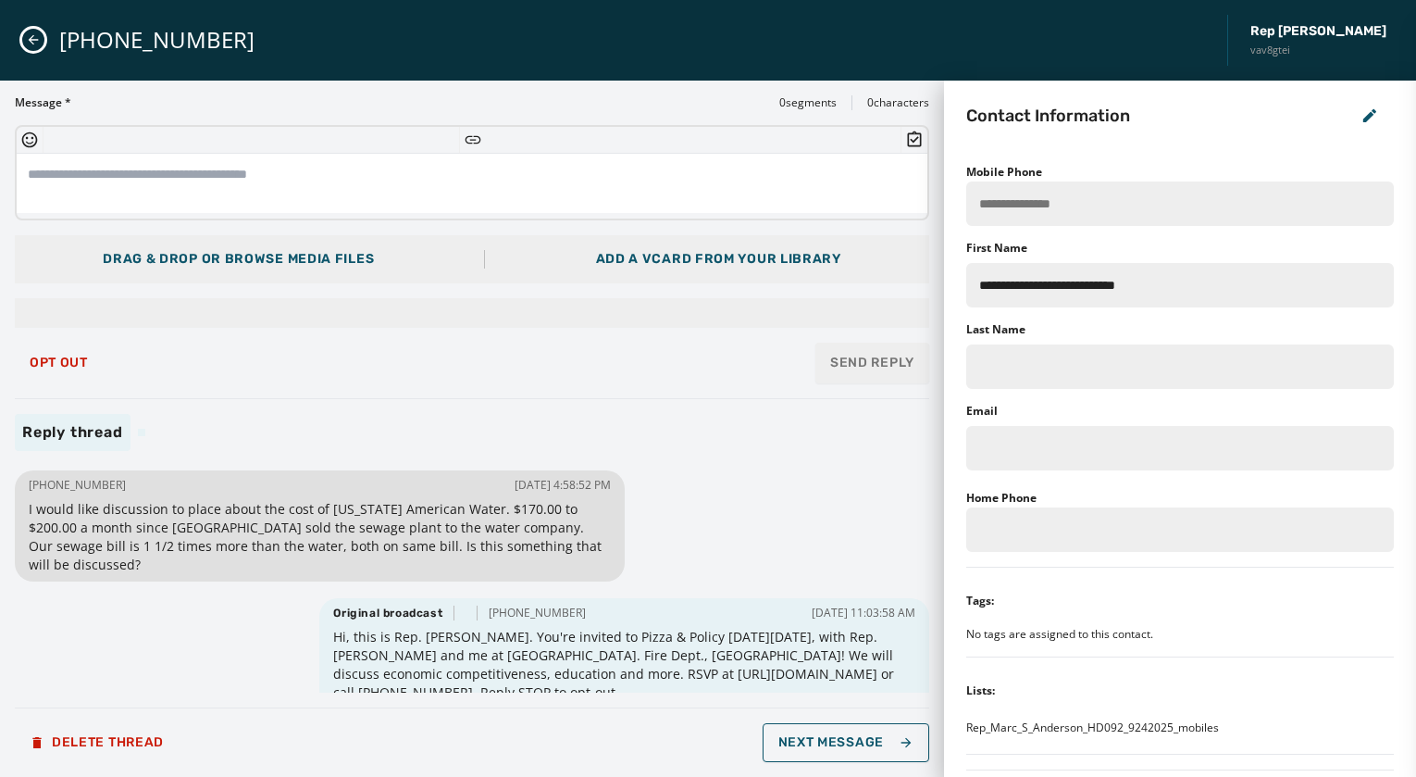
scroll to position [21, 0]
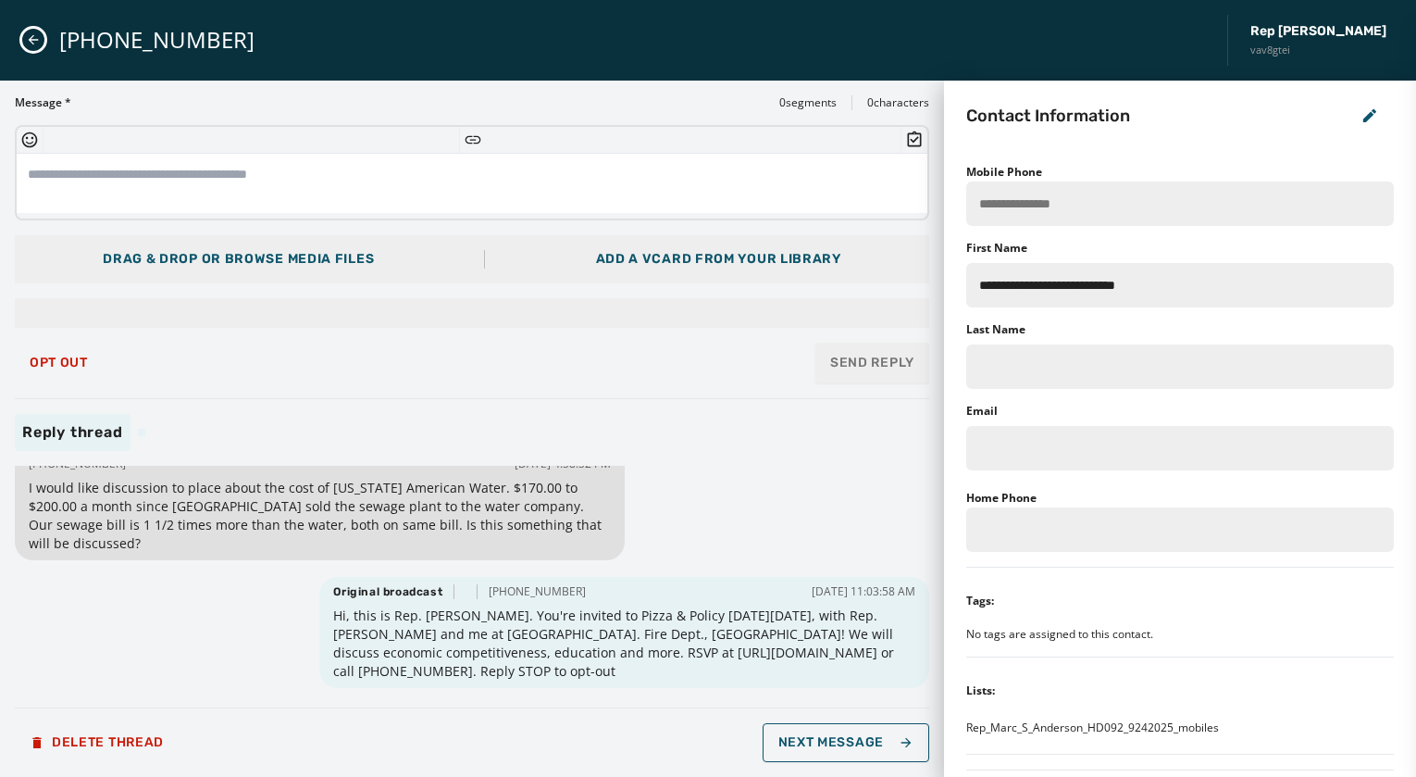
click at [38, 43] on icon "Close admin drawer" at bounding box center [33, 39] width 15 height 15
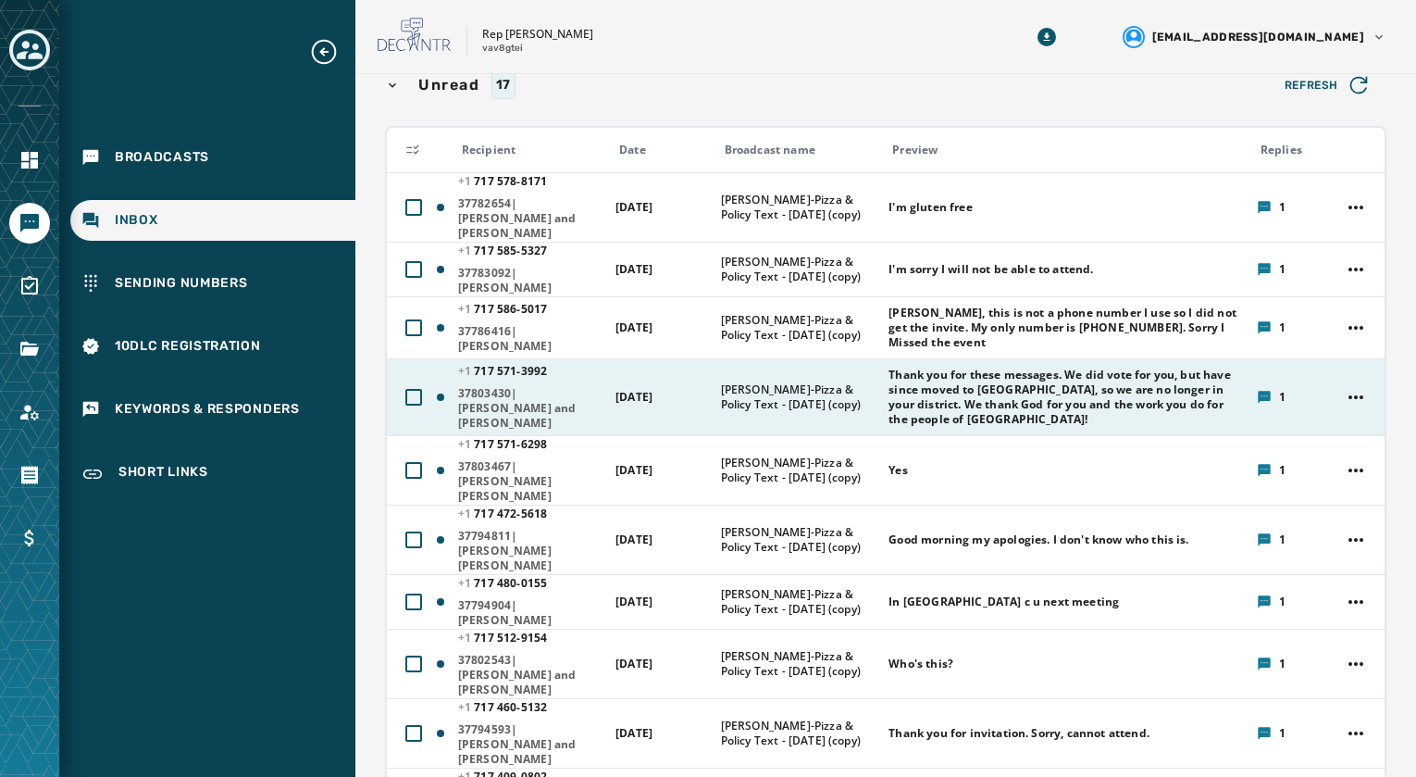
scroll to position [185, 0]
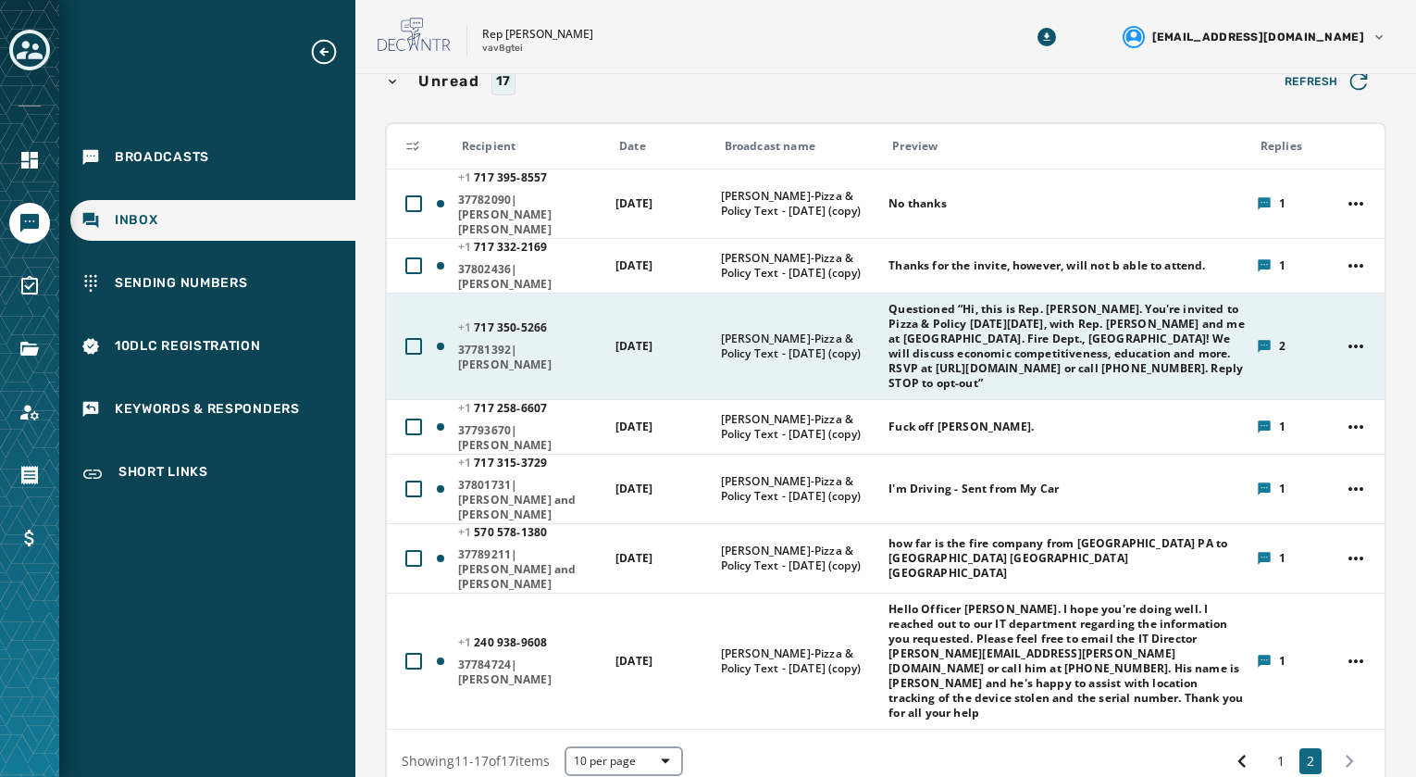
click at [521, 342] on span "37781392|Mr. David E Lupold" at bounding box center [530, 357] width 145 height 30
